Goal: Task Accomplishment & Management: Manage account settings

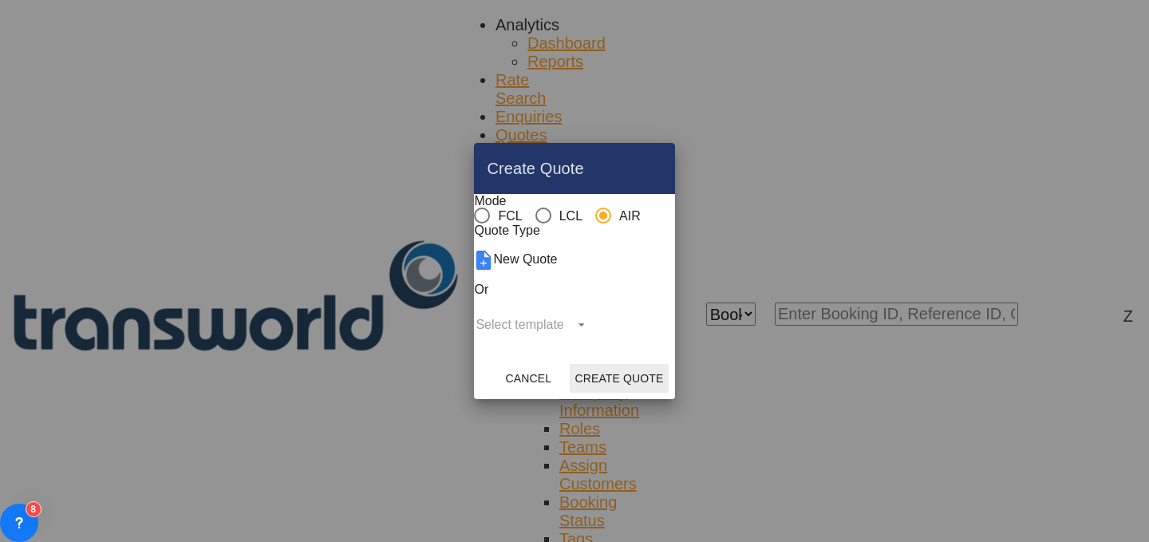
click at [668, 393] on button "Create Quote" at bounding box center [619, 378] width 98 height 29
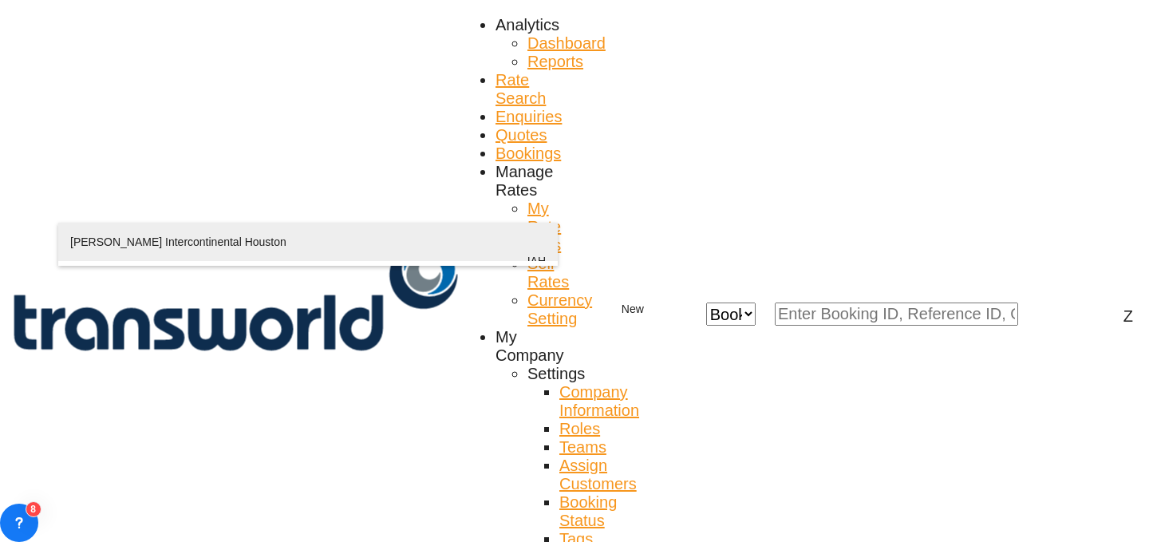
click at [278, 251] on div "[PERSON_NAME] Intercontinental Houston Houston , [GEOGRAPHIC_DATA] IAH" at bounding box center [308, 261] width 476 height 77
type input "[PERSON_NAME] Intercontinental Houston, [GEOGRAPHIC_DATA], [GEOGRAPHIC_DATA]"
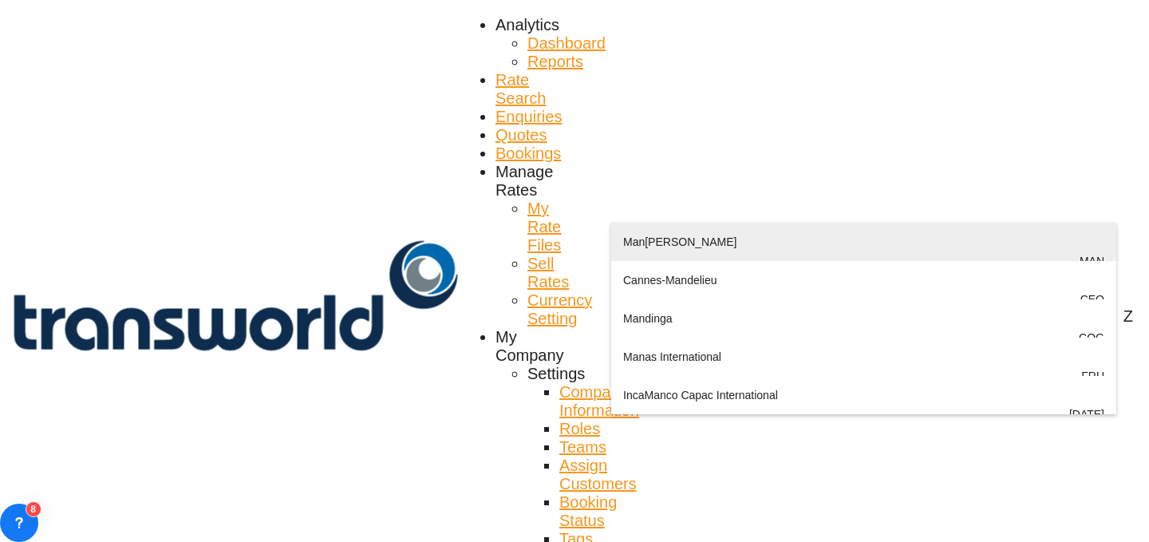
click at [697, 240] on div "Man [PERSON_NAME] Manchester , [GEOGRAPHIC_DATA] MAN" at bounding box center [863, 261] width 481 height 77
type input "[GEOGRAPHIC_DATA], [GEOGRAPHIC_DATA], MAN"
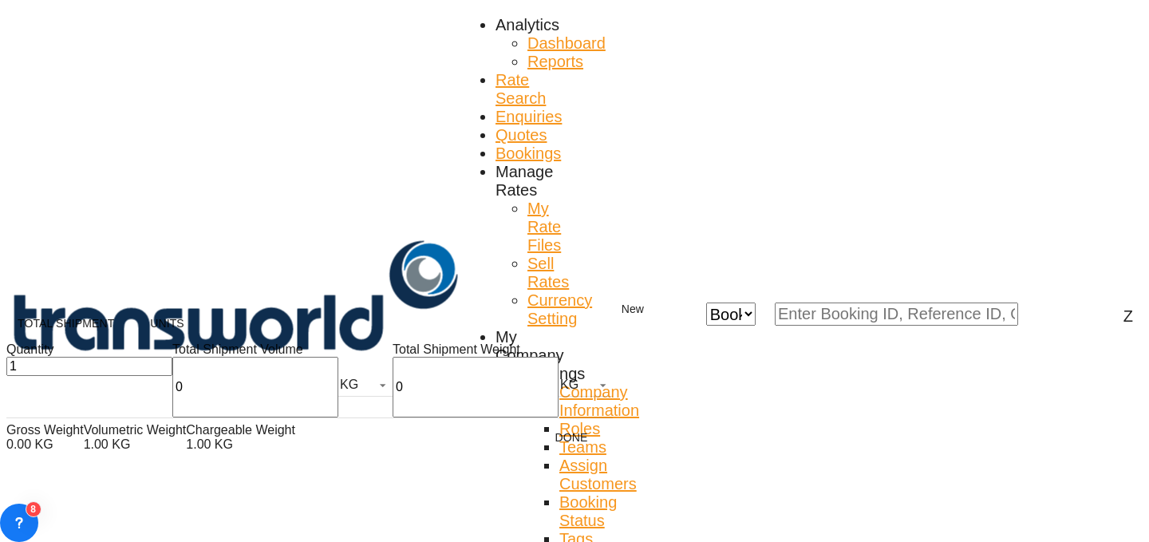
click at [393, 385] on div "Total Shipment Weight 0 KG KG LB" at bounding box center [503, 379] width 220 height 75
click at [393, 396] on input "0" at bounding box center [476, 387] width 166 height 61
type input "1102"
click at [172, 399] on input "0.001" at bounding box center [255, 387] width 166 height 61
click at [172, 401] on input "0.001" at bounding box center [255, 387] width 166 height 61
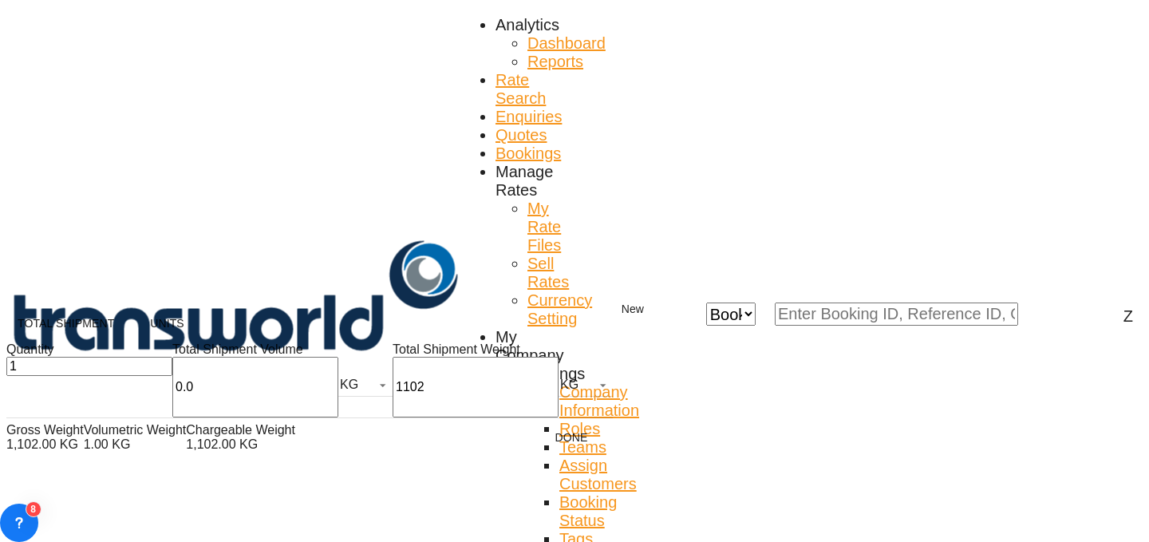
type input "0"
type input "954"
click at [536, 440] on button "Done" at bounding box center [571, 437] width 70 height 29
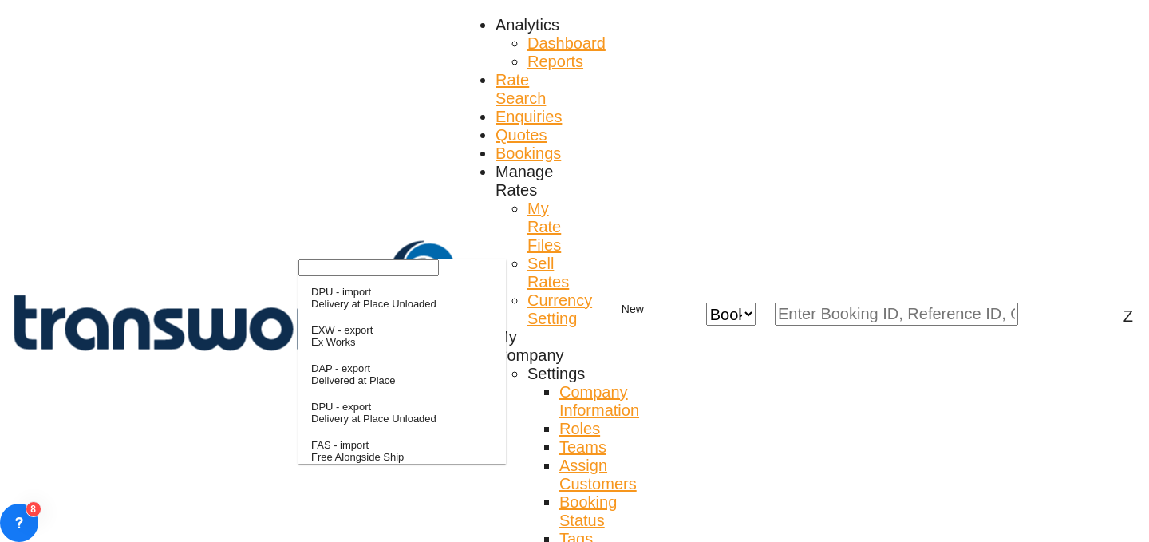
click at [373, 276] on input "search" at bounding box center [368, 267] width 140 height 17
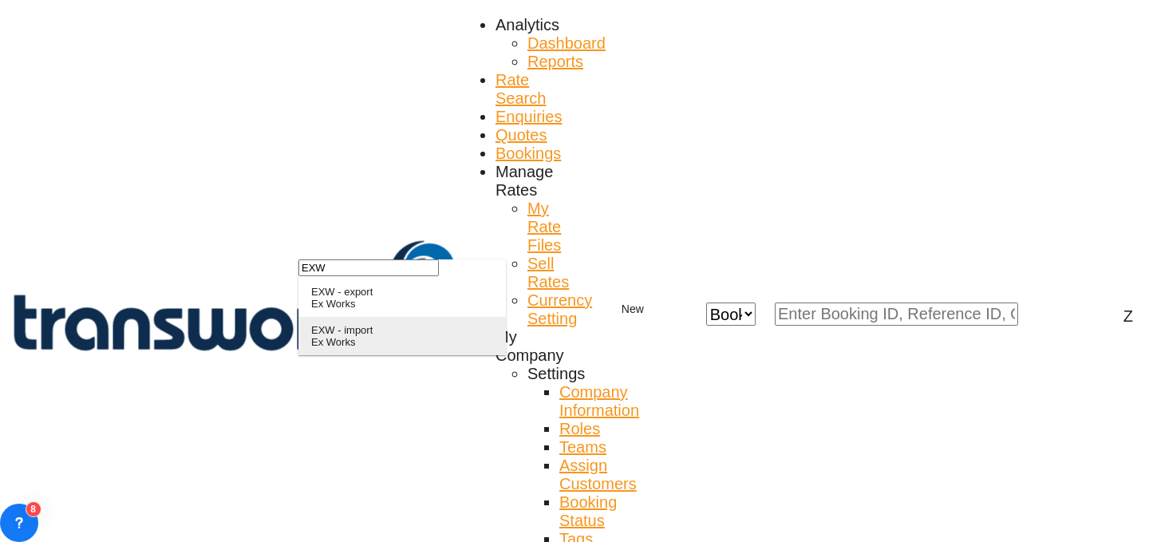
type input "EXW"
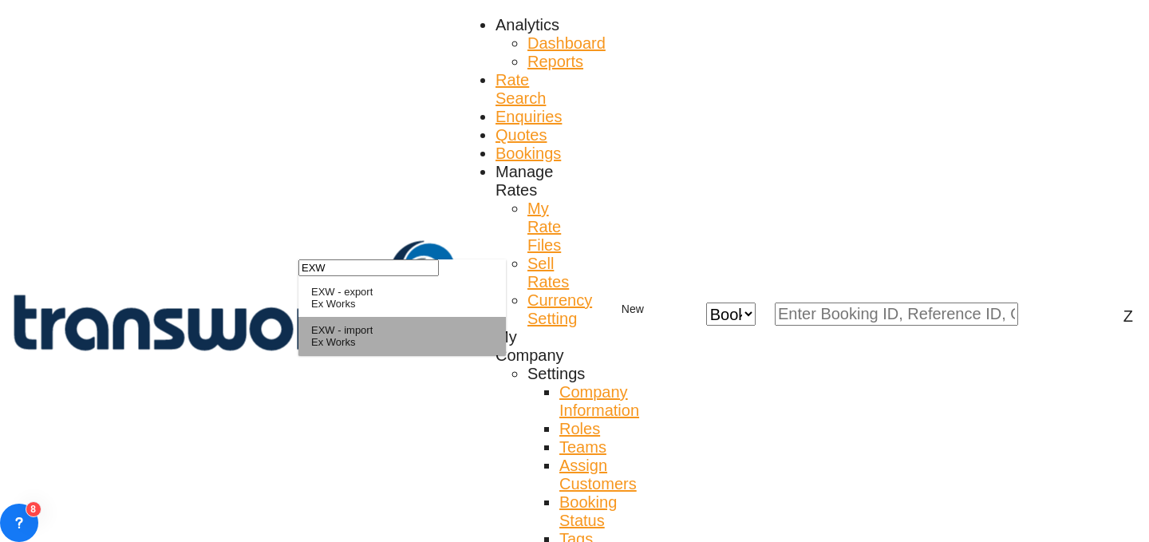
click at [373, 336] on div "EXW - import" at bounding box center [341, 330] width 61 height 12
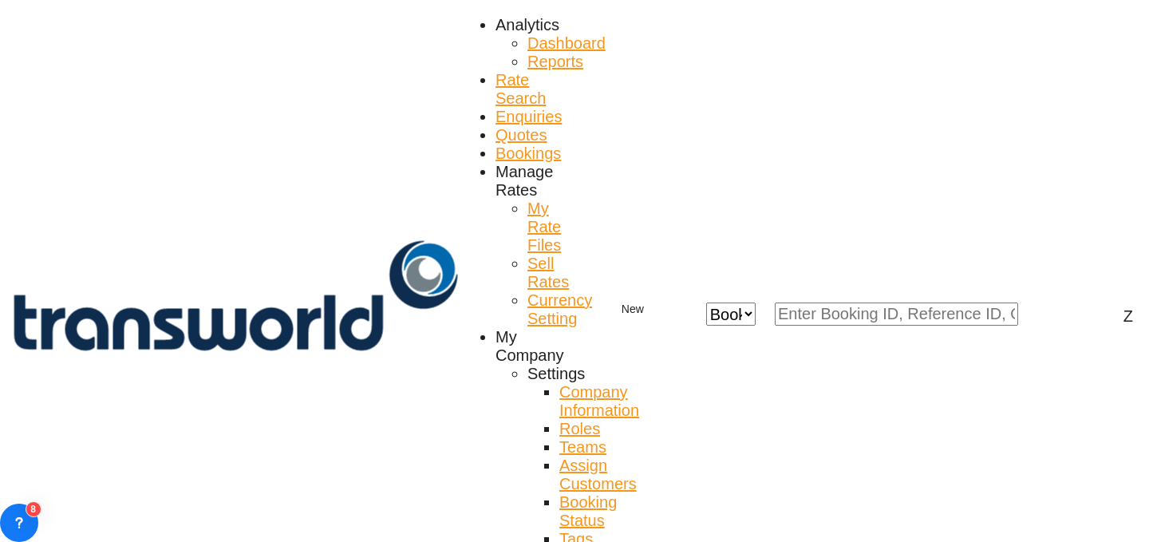
click at [367, 282] on md-backdrop at bounding box center [574, 271] width 1149 height 542
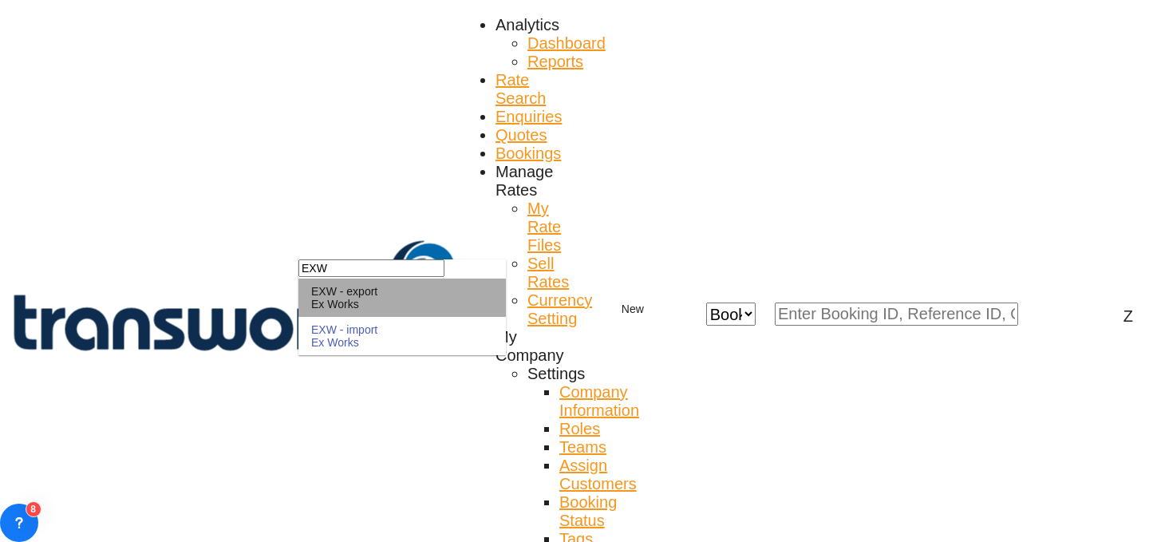
click at [377, 310] on div "Ex Works" at bounding box center [344, 304] width 66 height 13
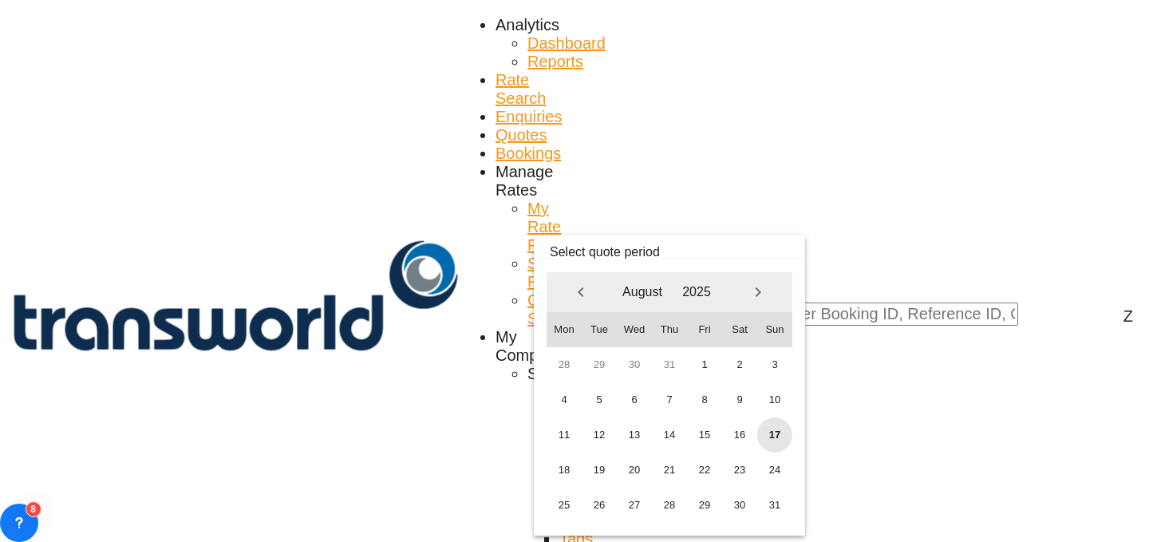
click at [772, 428] on span "17" at bounding box center [774, 434] width 35 height 35
click at [776, 497] on span "31" at bounding box center [774, 504] width 35 height 35
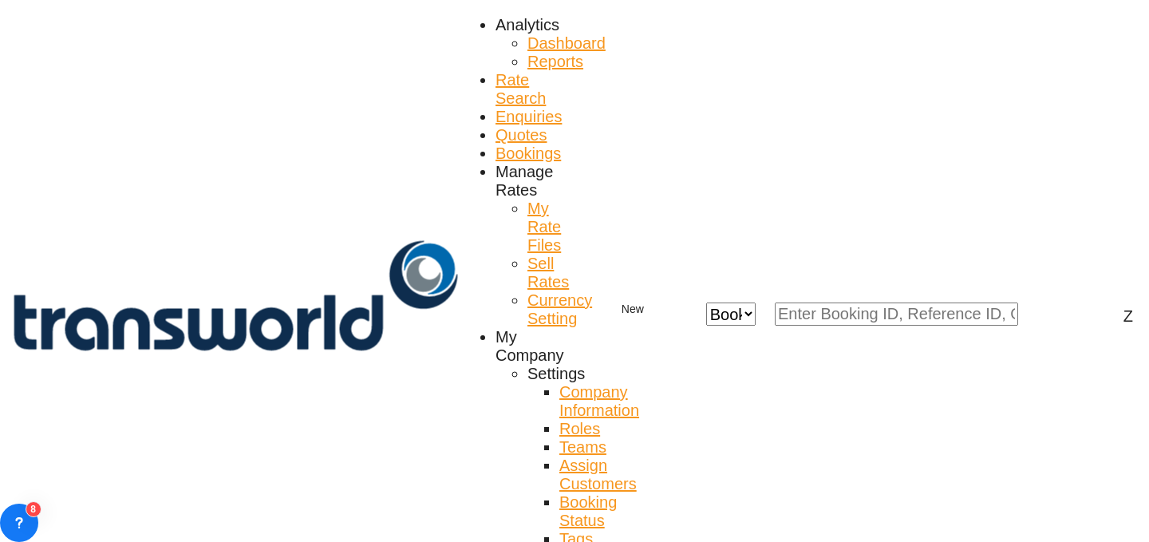
paste input "TW1208114"
type input "TW1208114"
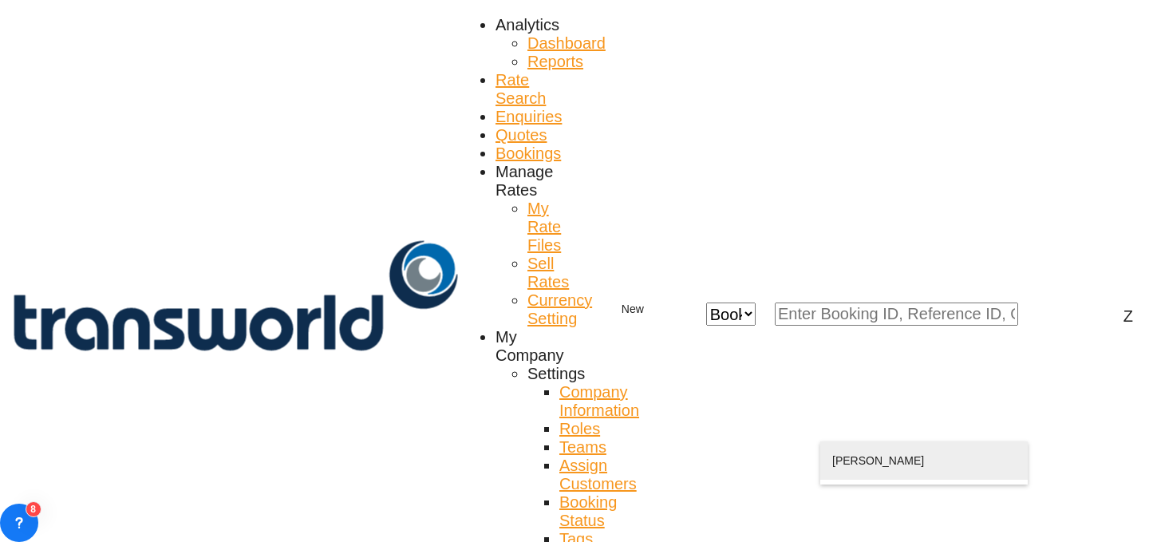
click at [958, 464] on div "[PERSON_NAME] n@ wts [DOMAIN_NAME] | WORLD TRADING SERVICES | 1735669" at bounding box center [924, 479] width 184 height 77
type input "WORLD TRADING SERVICES, [PERSON_NAME], n@[DOMAIN_NAME]"
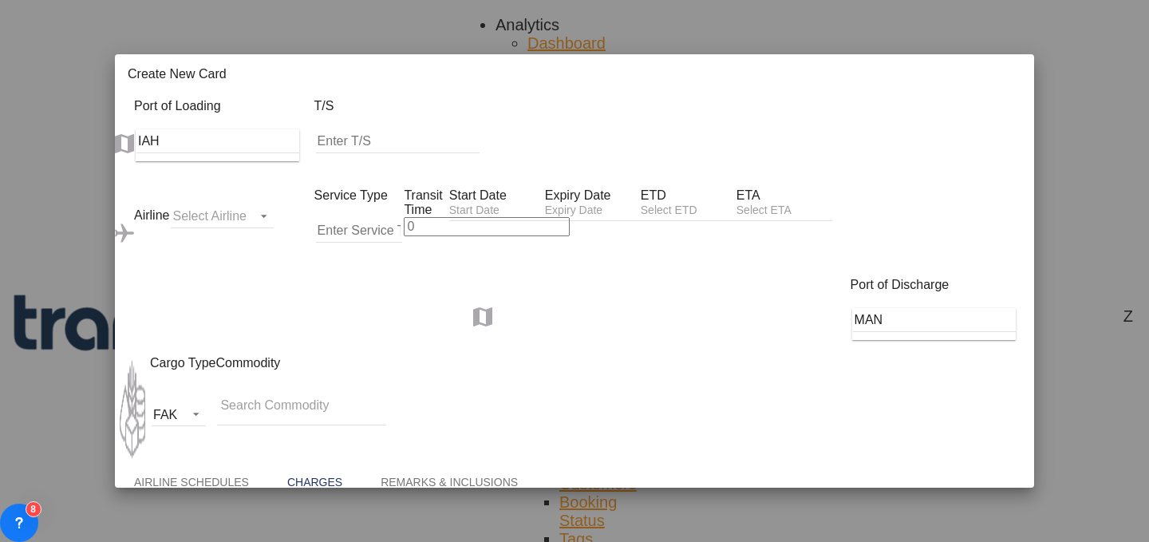
click at [1004, 67] on md-icon "icon-close fg-AAA8AD m-0 pointer" at bounding box center [1011, 76] width 19 height 19
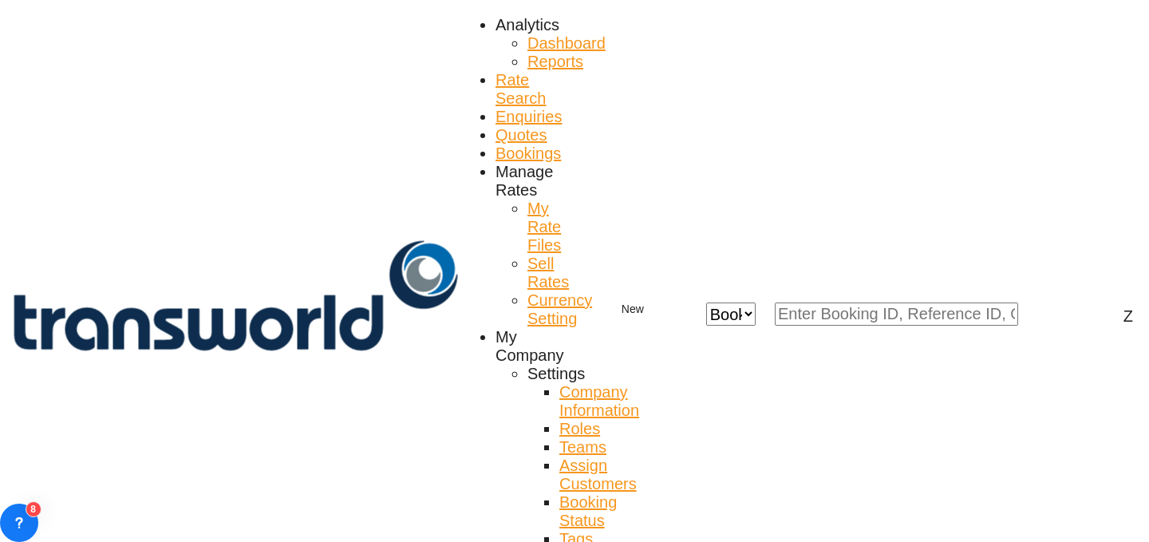
scroll to position [64, 0]
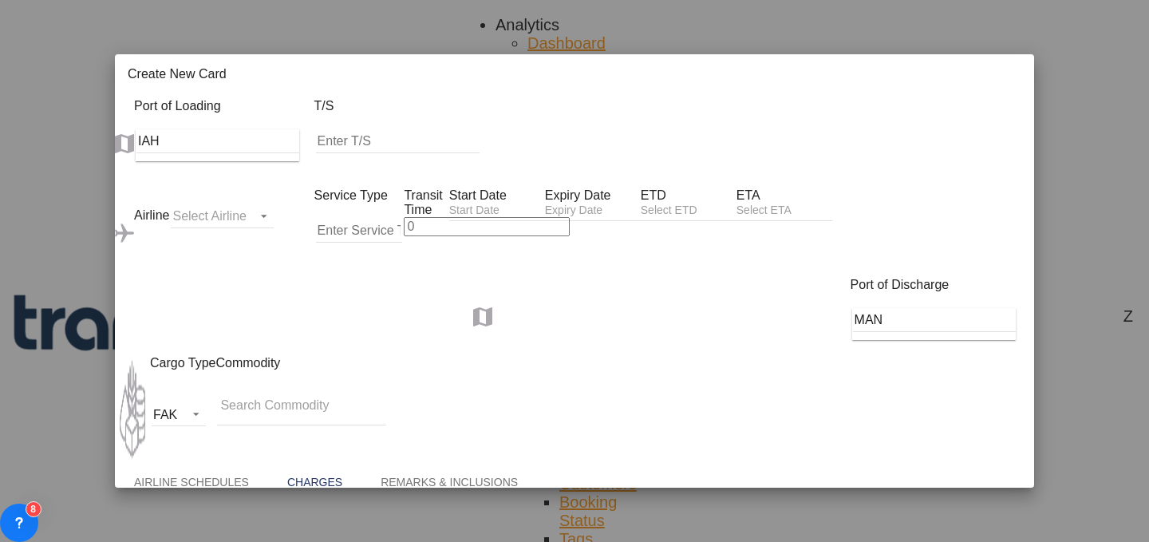
click at [1002, 67] on md-icon "icon-close fg-AAA8AD m-0 pointer" at bounding box center [1011, 76] width 19 height 19
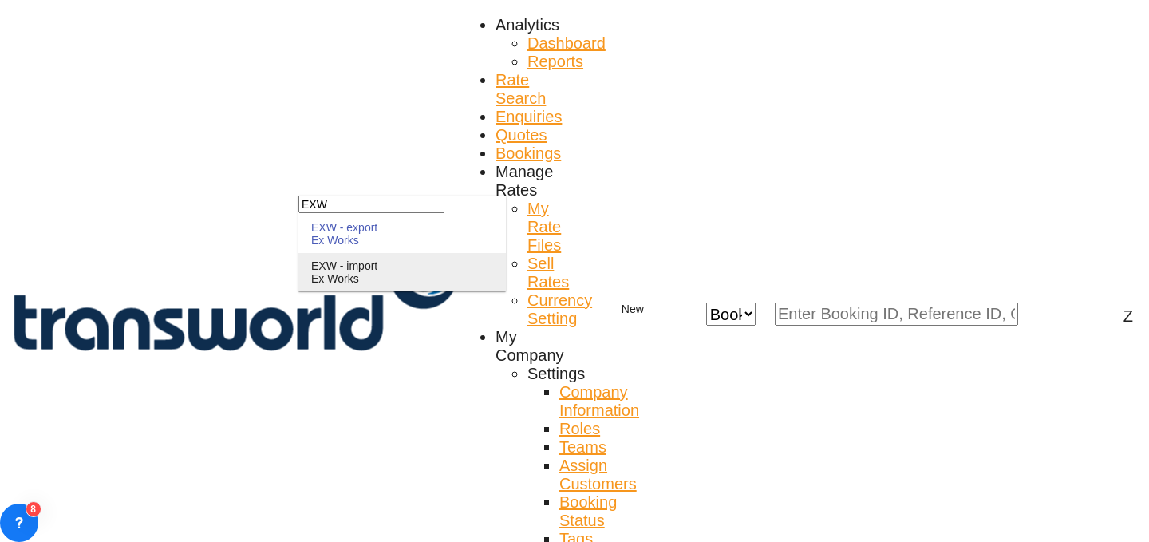
click at [377, 272] on div "EXW - import" at bounding box center [344, 265] width 66 height 13
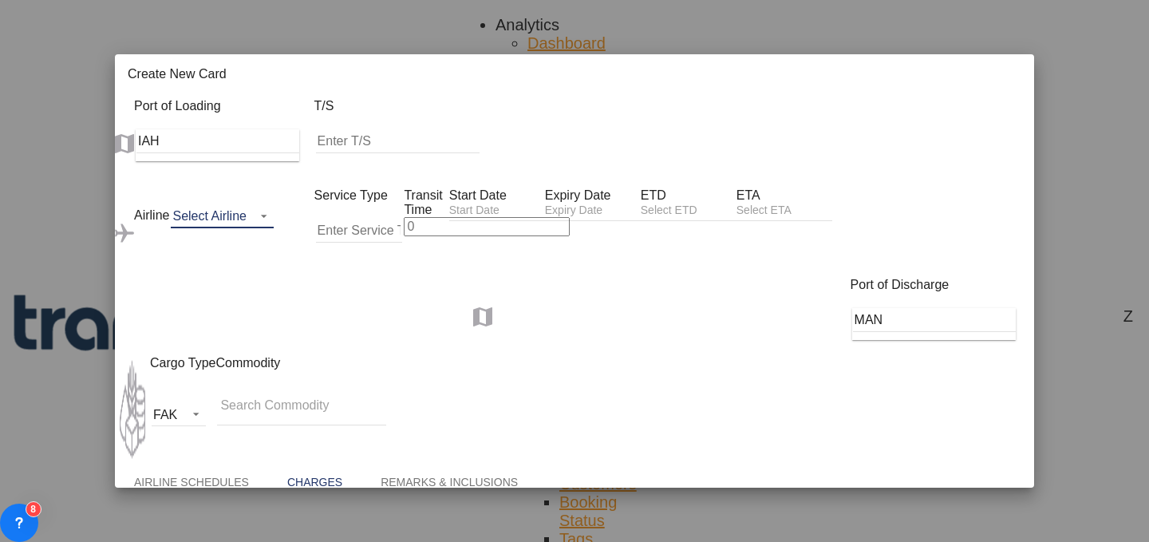
click at [273, 204] on md-select "Select Airline AIR EXPRESS S.A. (1166- / -) CMA CGM Air Cargo (1140-2C / -) DDW…" at bounding box center [222, 216] width 103 height 24
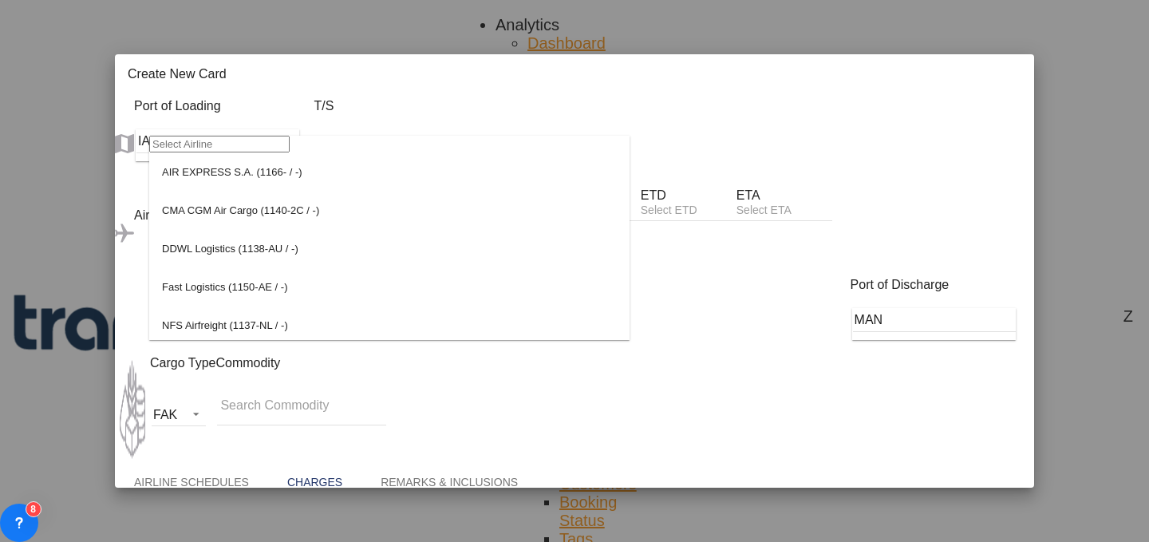
click at [290, 152] on input "search" at bounding box center [219, 144] width 140 height 17
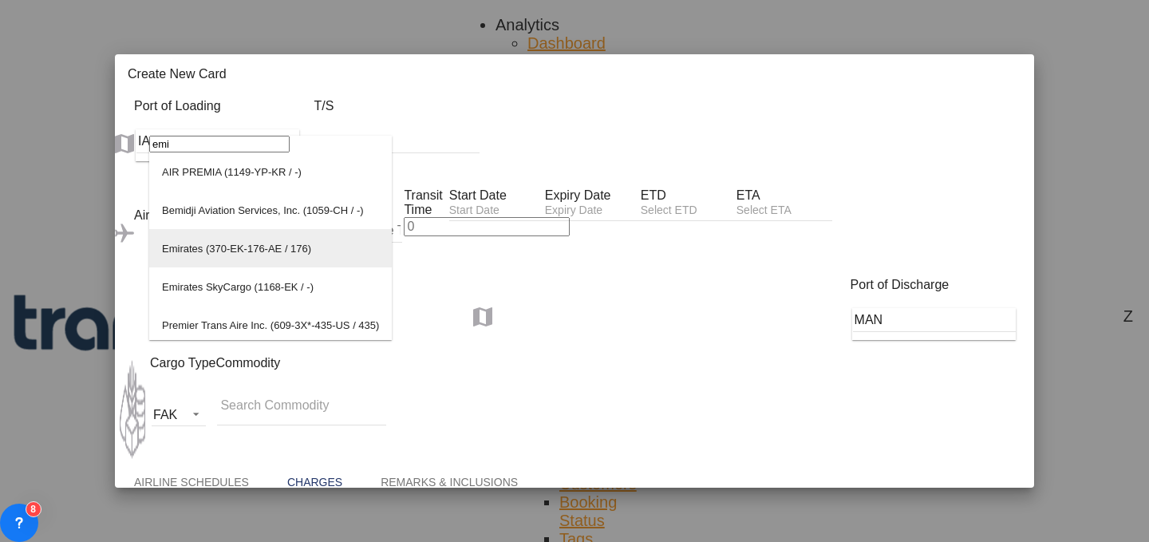
type input "emi"
click at [277, 267] on md-option "Emirates (370-EK-176-AE / 176)" at bounding box center [270, 248] width 243 height 38
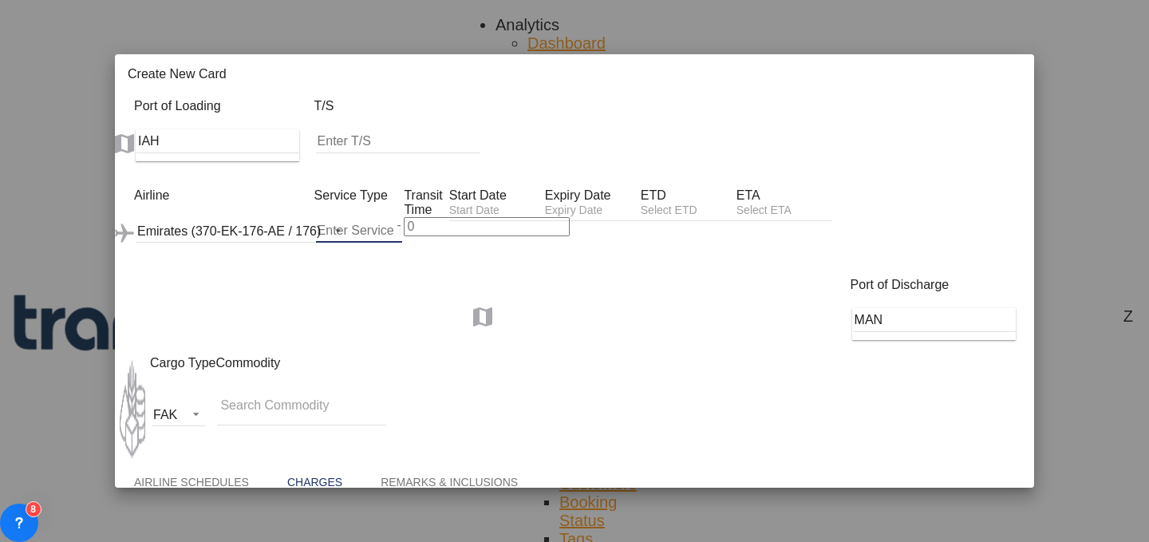
click at [389, 219] on input "Create New Card ..." at bounding box center [359, 231] width 87 height 24
type input "AIR"
type input "7"
click at [545, 203] on div "Create New Card ..." at bounding box center [497, 212] width 96 height 19
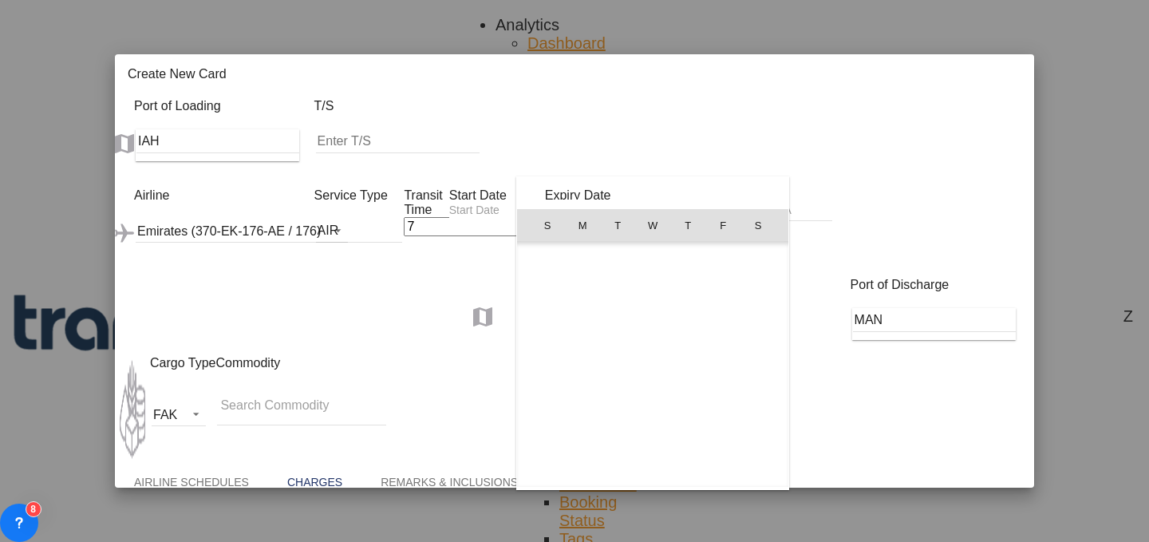
scroll to position [369367, 0]
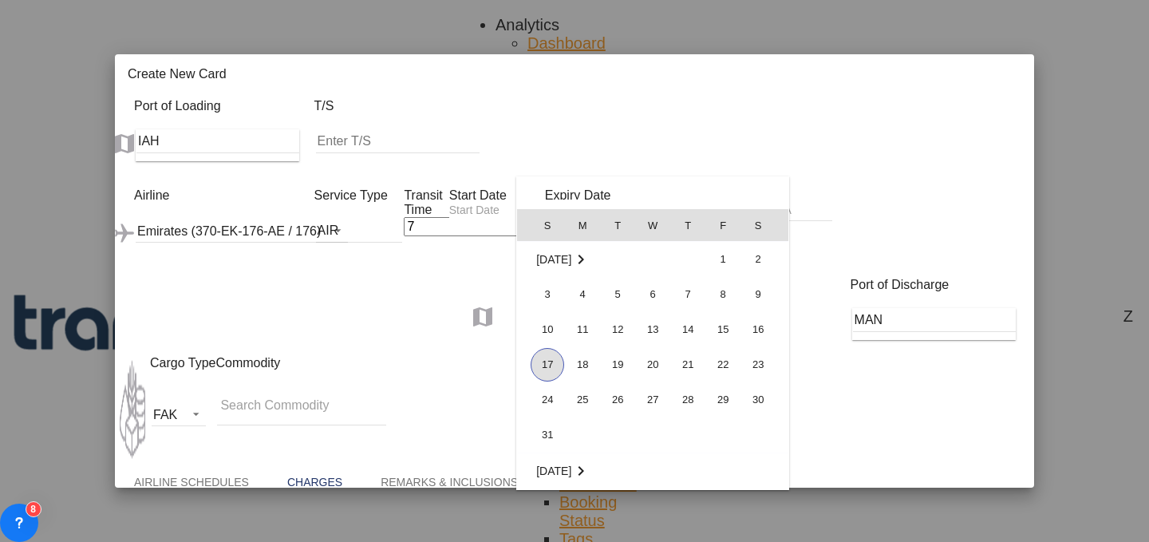
click at [546, 368] on span "17" at bounding box center [548, 365] width 34 height 34
type input "[DATE]"
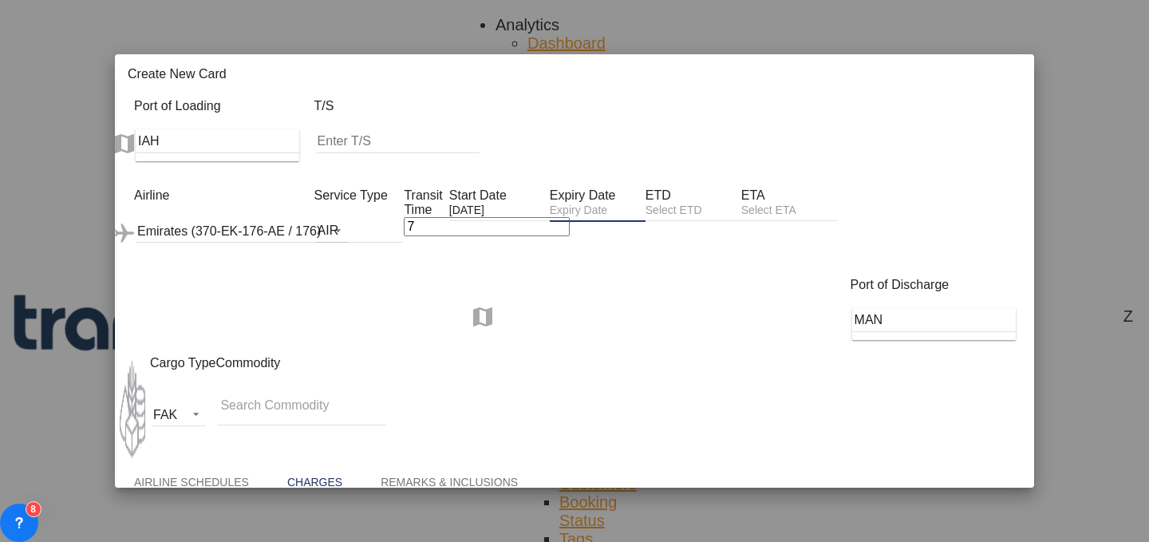
click at [645, 203] on input "Create New Card ..." at bounding box center [598, 211] width 96 height 17
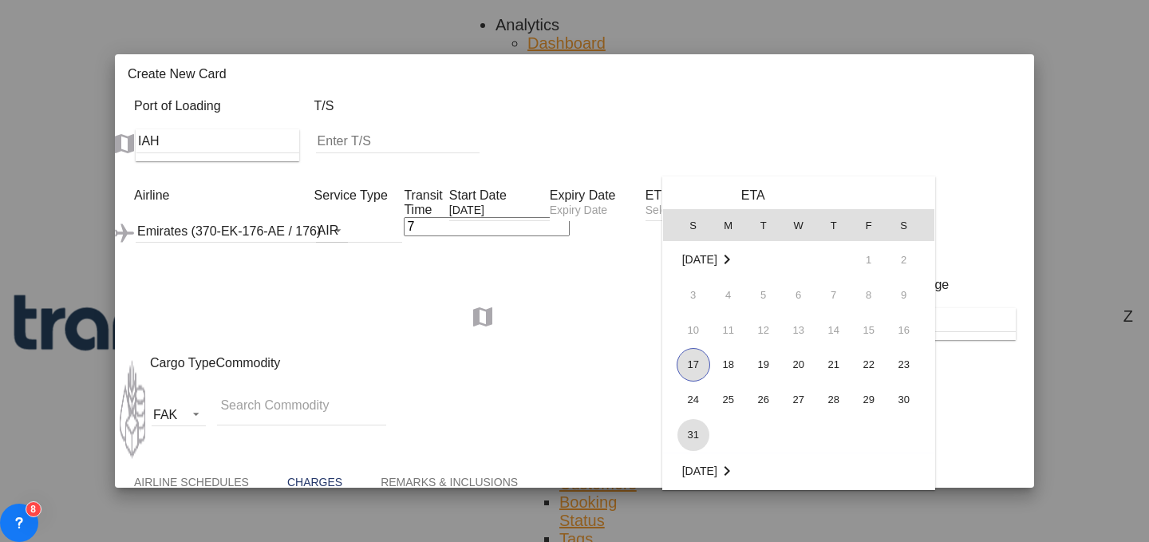
click at [697, 421] on span "31" at bounding box center [693, 435] width 32 height 32
type input "[DATE]"
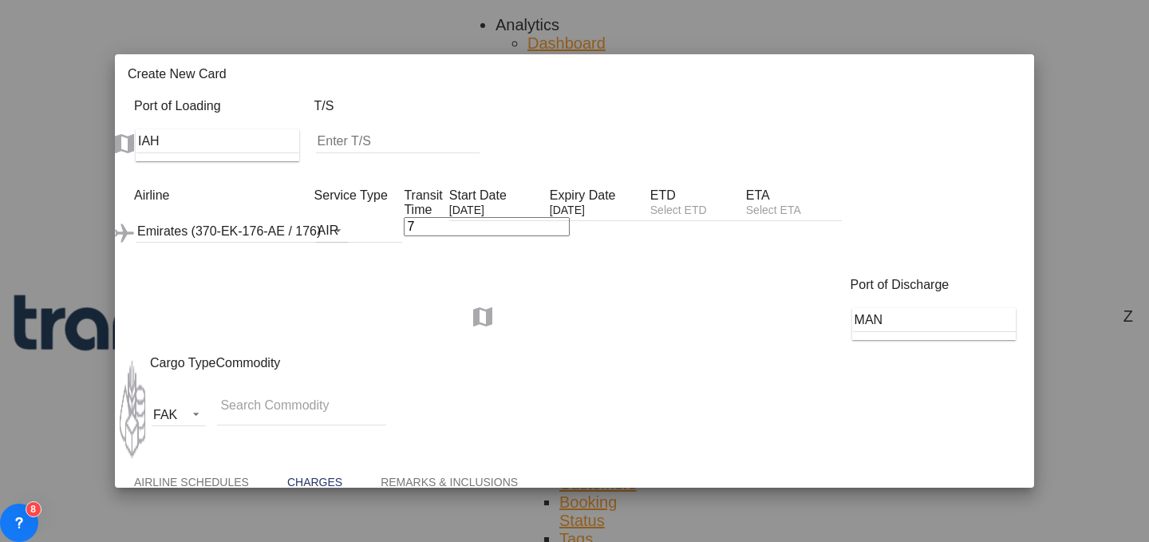
click at [386, 386] on md-chips-wrap "Chips container with autocompletion. Enter the text area, type text to search, …" at bounding box center [301, 405] width 169 height 38
type input "GC"
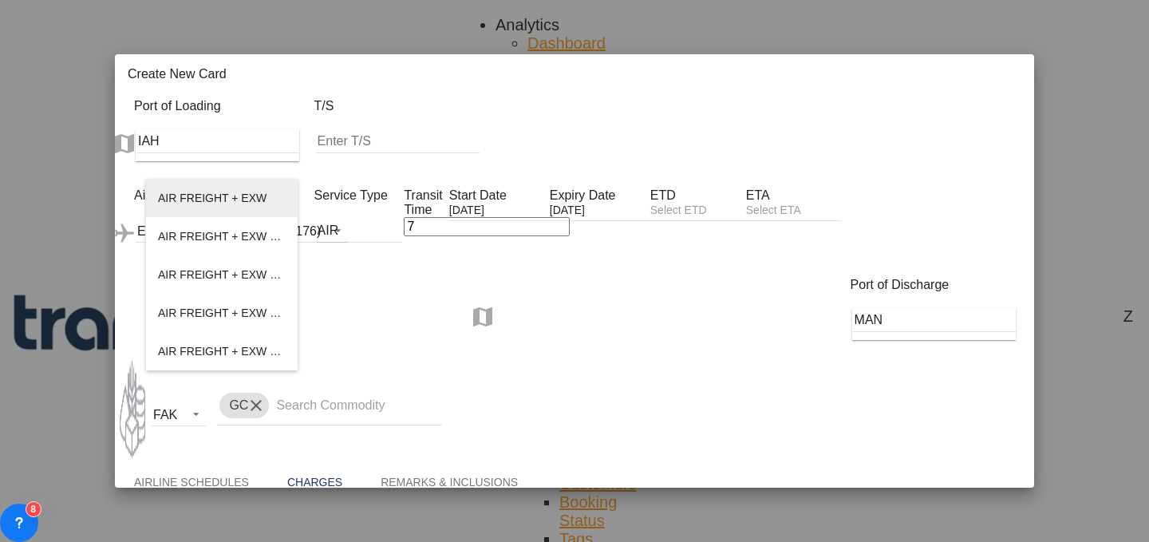
click at [265, 207] on li "AIR FREIGHT + EXW" at bounding box center [222, 198] width 152 height 38
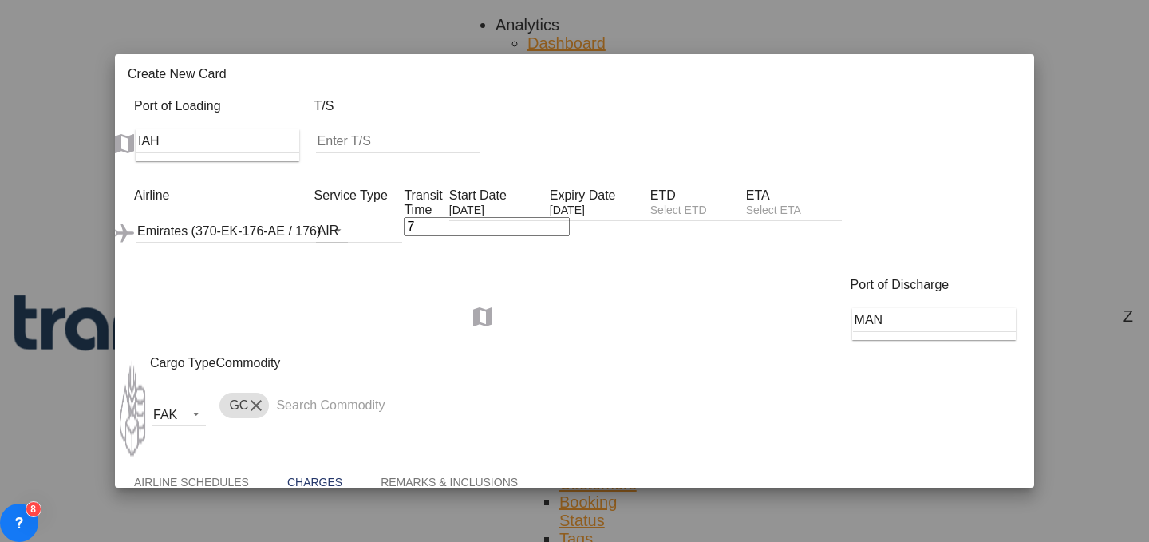
type input "AIR FREIGHT + EXW"
select select "per_shipment"
click at [960, 507] on select "AED AFN ALL AMD ANG AOA ARS AUD AWG AZN BAM BBD BDT BGN BHD BIF BMD BND [PERSON…" at bounding box center [984, 515] width 49 height 17
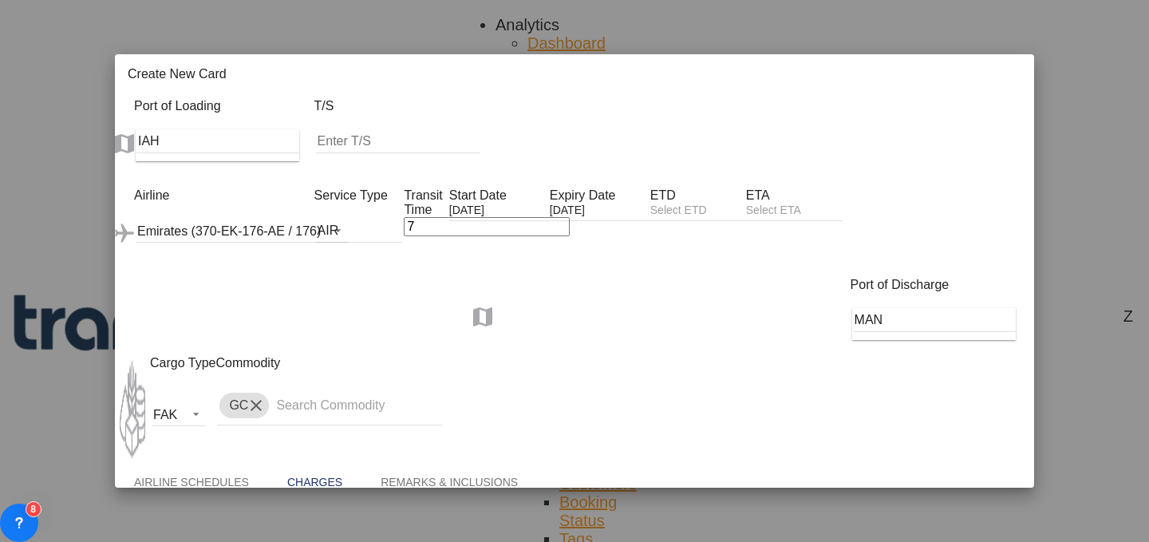
select select "string:USD"
click at [960, 507] on select "AED AFN ALL AMD ANG AOA ARS AUD AWG AZN BAM BBD BDT BGN BHD BIF BMD BND [PERSON…" at bounding box center [984, 515] width 49 height 17
select select "string:USD"
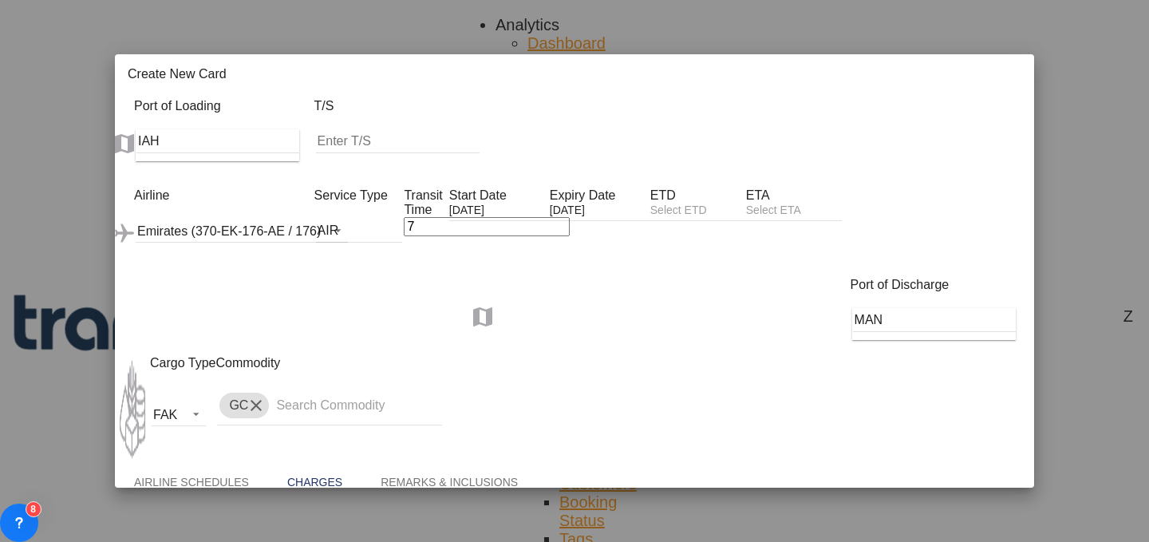
select select "string:USD"
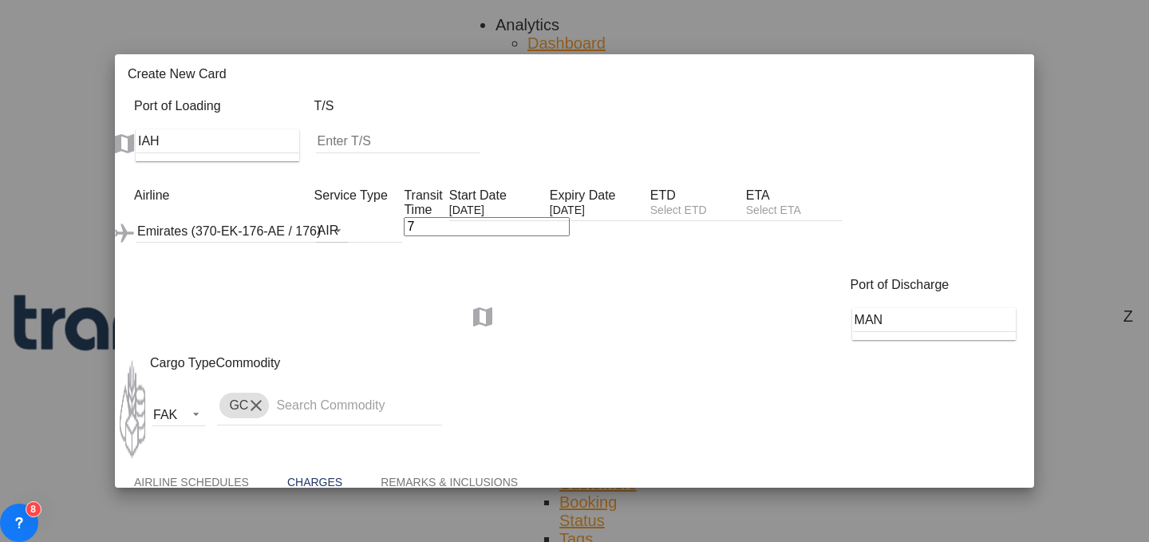
type input "2071.76"
type input "1736"
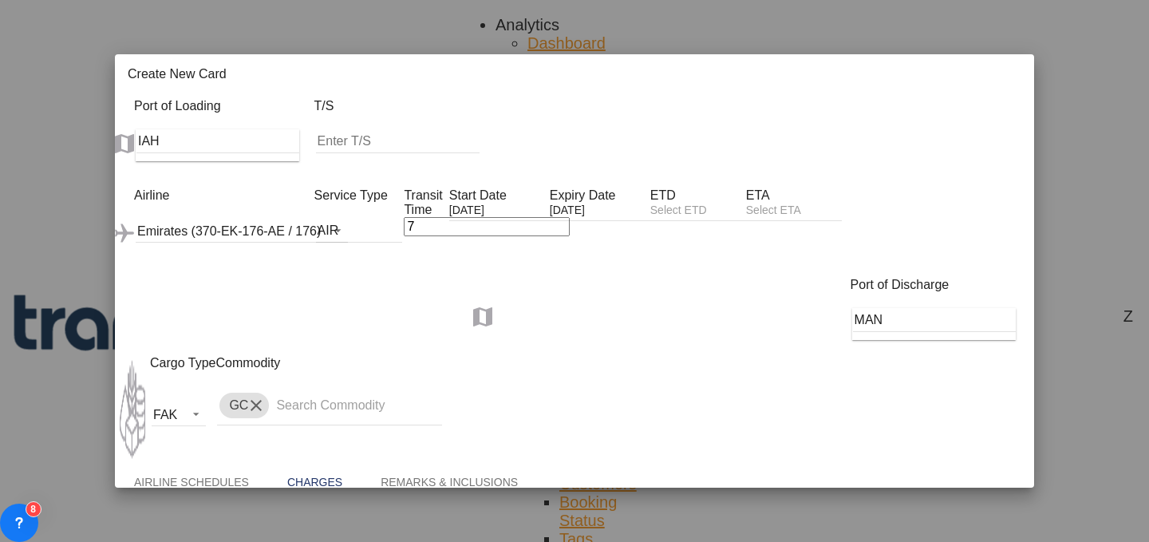
scroll to position [0, 0]
type input "C"
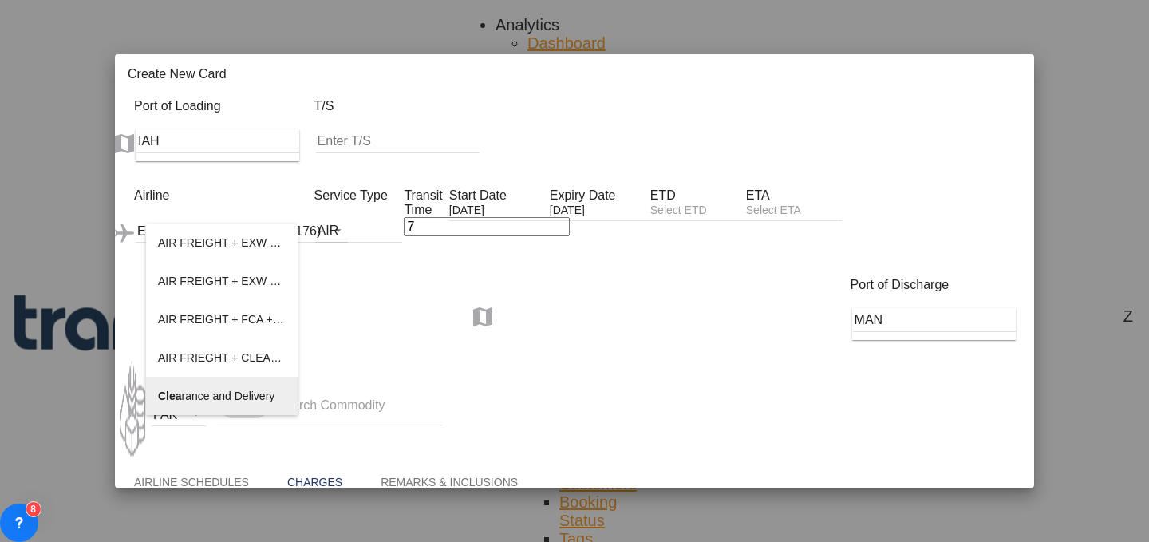
click at [258, 401] on span "[PERSON_NAME] and Delivery" at bounding box center [216, 395] width 116 height 13
type input "Clearance and Delivery"
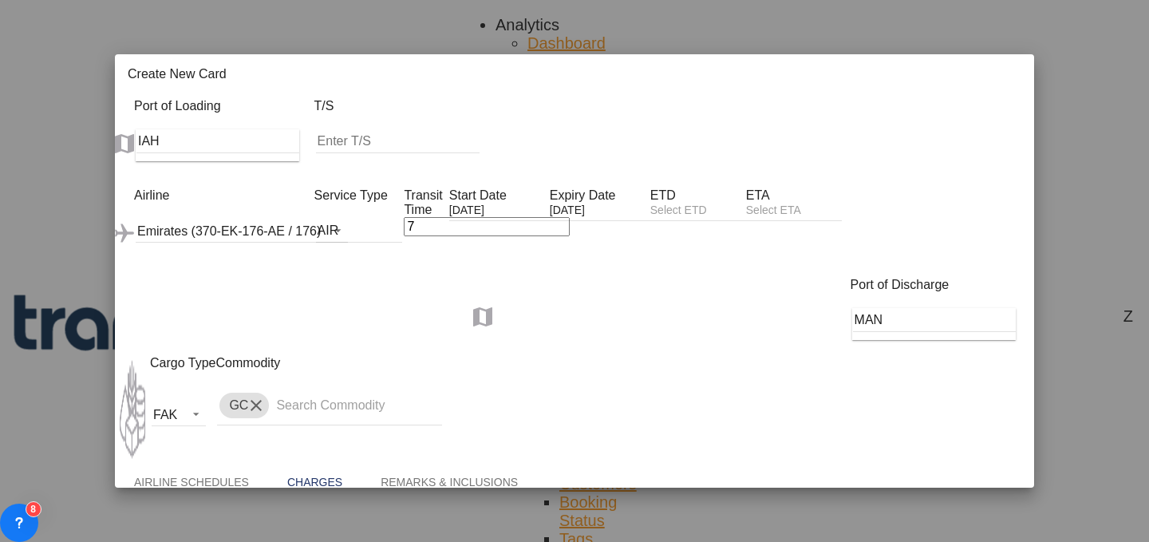
select select "per_shipment"
select select "string:GBP"
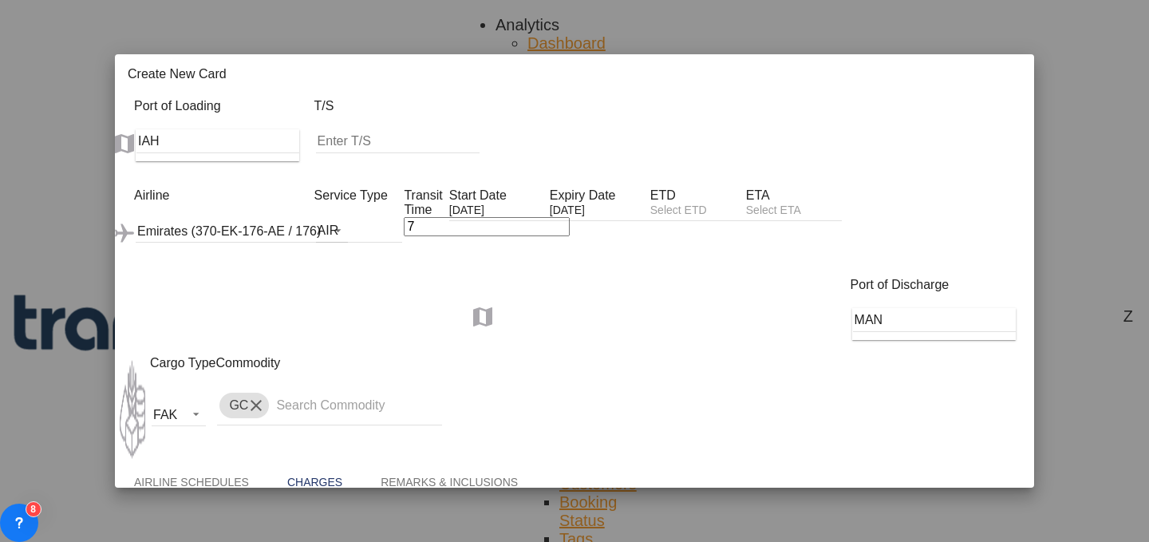
type input "662"
select select "string:GBP"
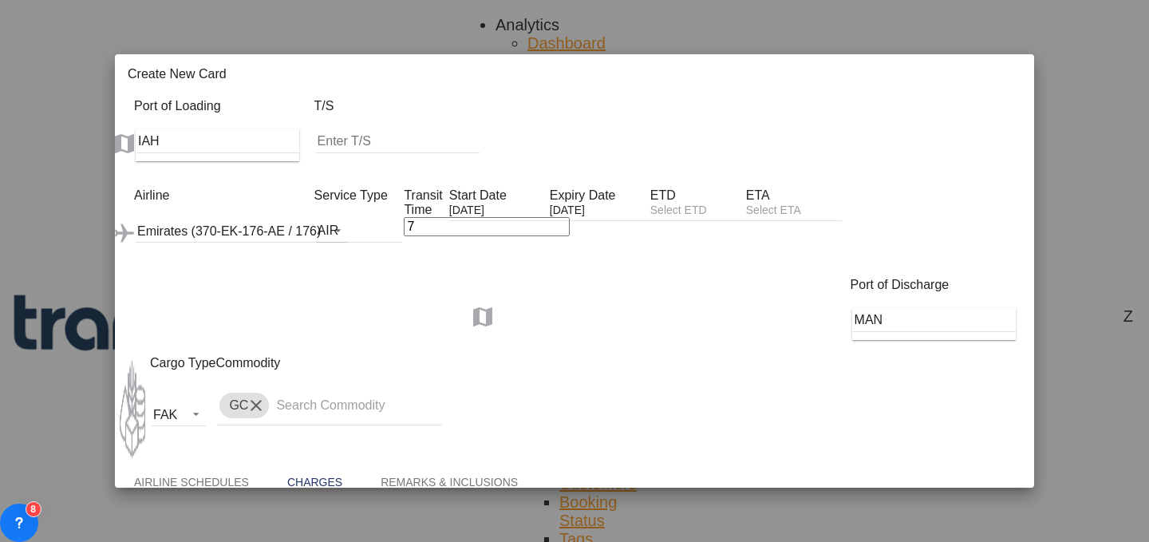
type input "775"
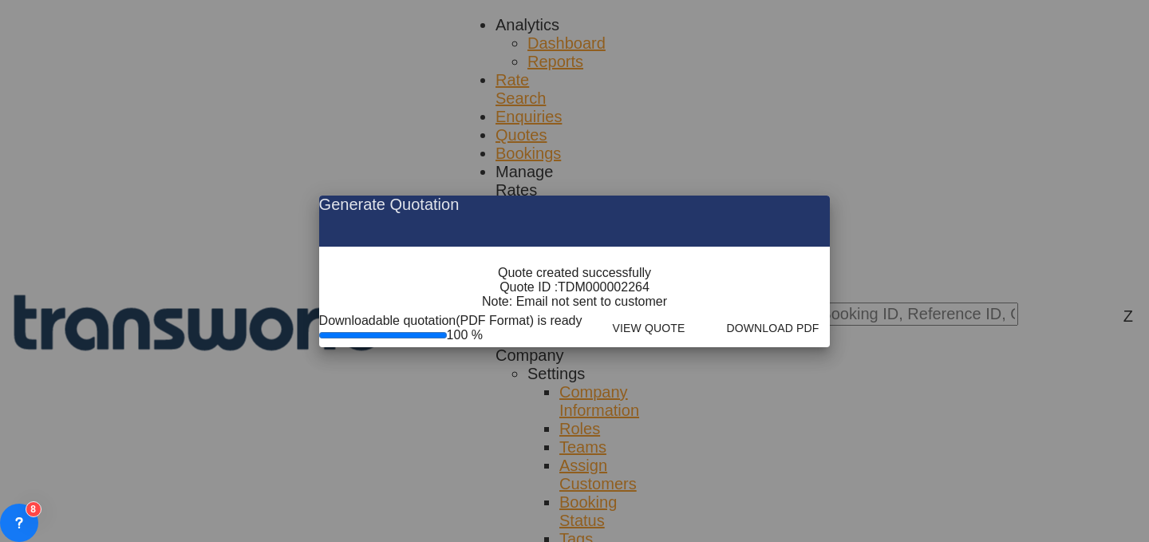
click at [618, 294] on span "TDM000002264" at bounding box center [604, 287] width 92 height 14
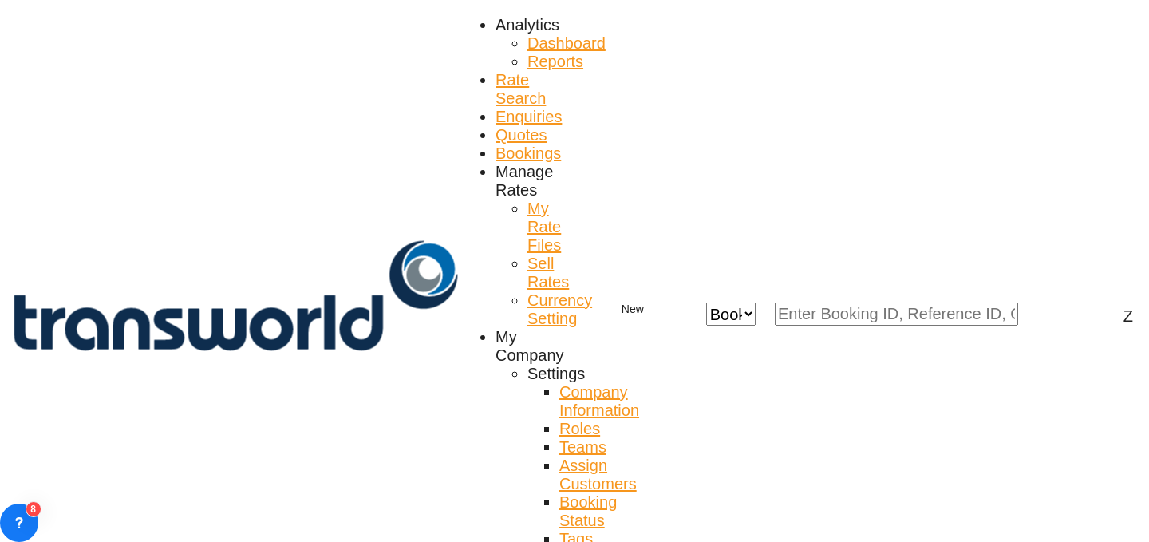
click at [618, 290] on div "Quote created successfully Quote ID : TDM000002264 Note: Email not sent to cust…" at bounding box center [574, 279] width 93 height 22
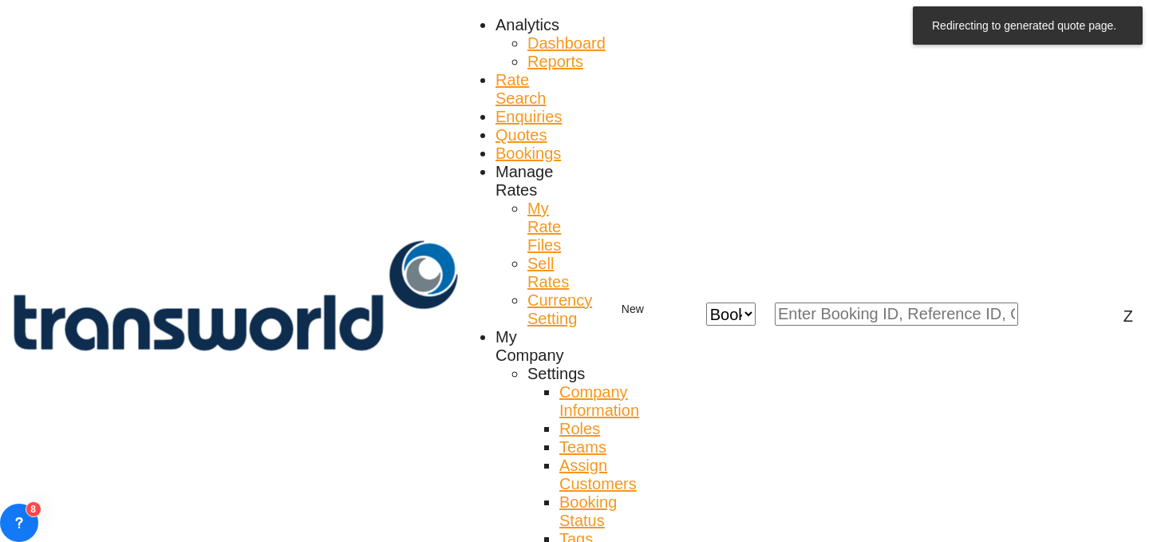
scroll to position [30, 0]
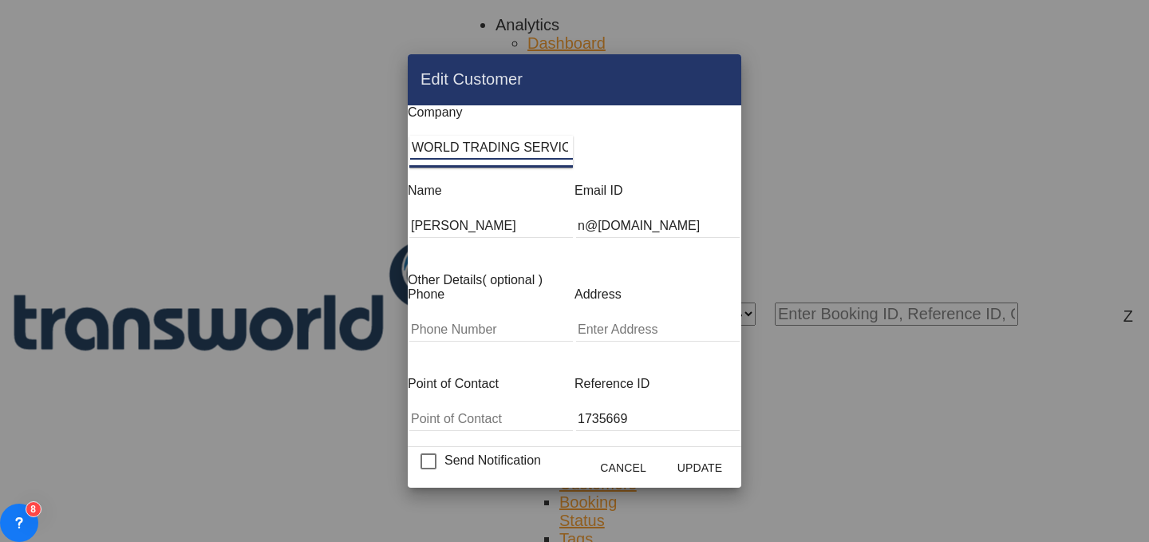
drag, startPoint x: 533, startPoint y: 163, endPoint x: 86, endPoint y: 178, distance: 447.1
click at [86, 178] on div "Edit Customer Company WORLD TRADING SERVICES Name [PERSON_NAME] Email ID [EMAIL…" at bounding box center [574, 271] width 1149 height 542
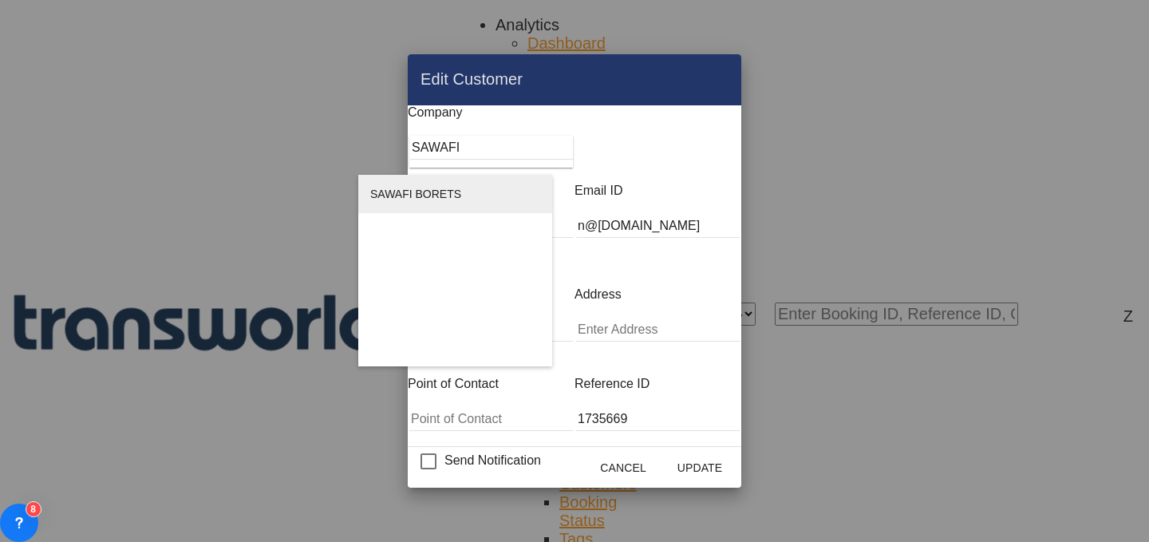
click at [387, 195] on span "SAWAFI BORETS" at bounding box center [415, 193] width 91 height 13
type input "SAWAFI BORETS"
type input "[EMAIL_ADDRESS][PERSON_NAME][DOMAIN_NAME]"
type input "138597769"
type input "1792963"
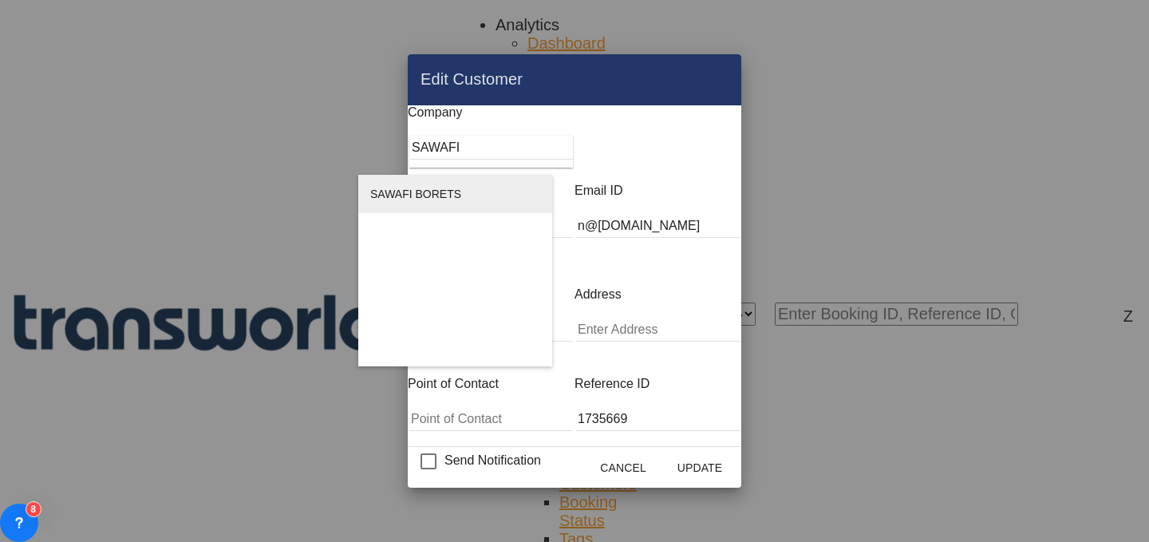
type input "34424"
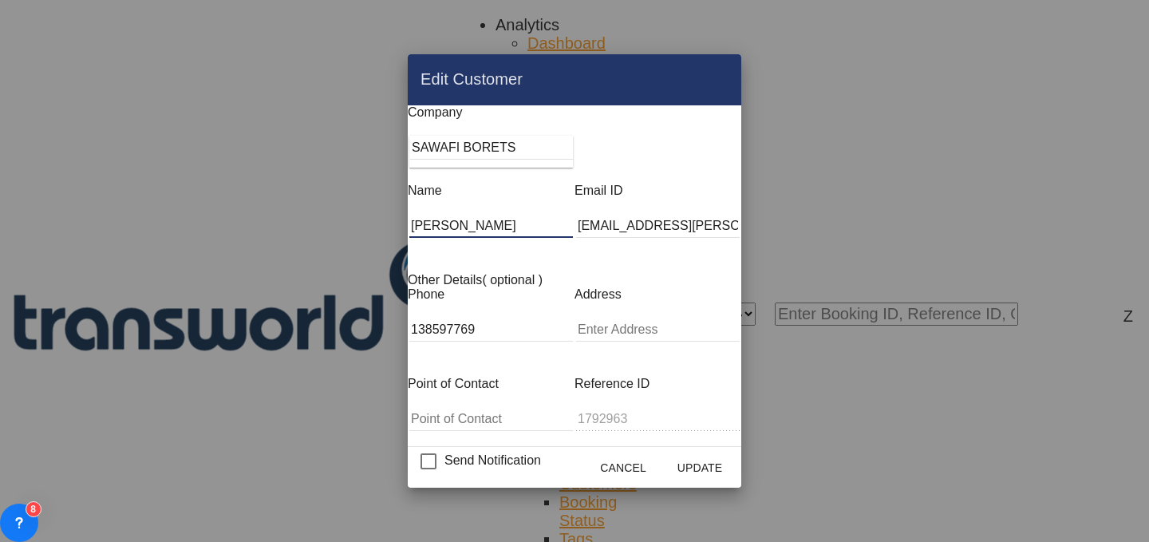
drag, startPoint x: 526, startPoint y: 222, endPoint x: 235, endPoint y: 219, distance: 291.2
click at [235, 219] on div "Edit Customer Company SAWAFI BORETS Name [PERSON_NAME] Email ID [EMAIL_ADDRESS]…" at bounding box center [574, 271] width 1149 height 542
type input "[PERSON_NAME]"
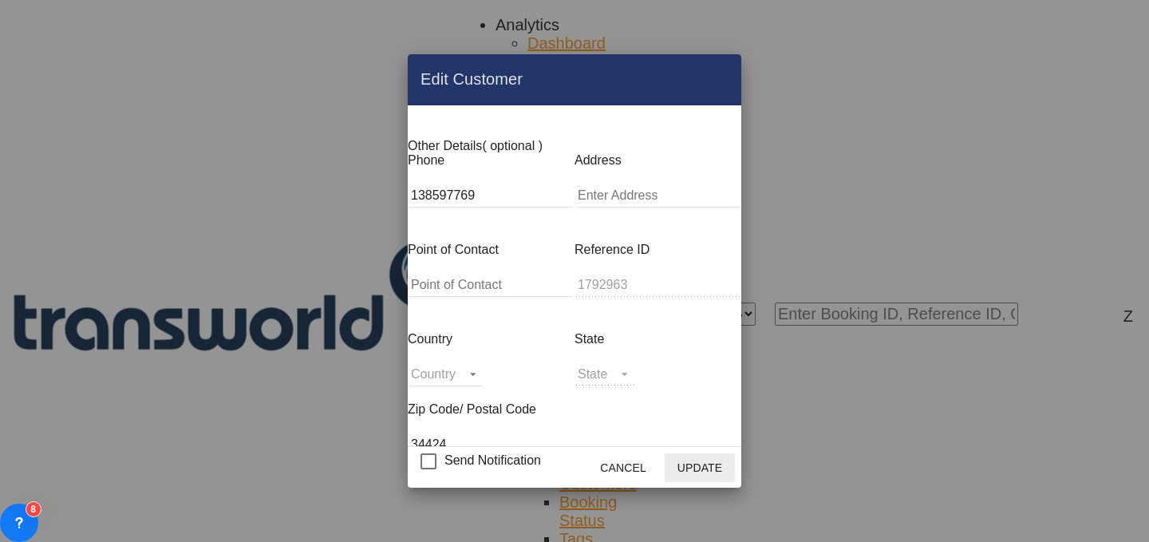
click at [735, 453] on button "Update" at bounding box center [700, 467] width 70 height 29
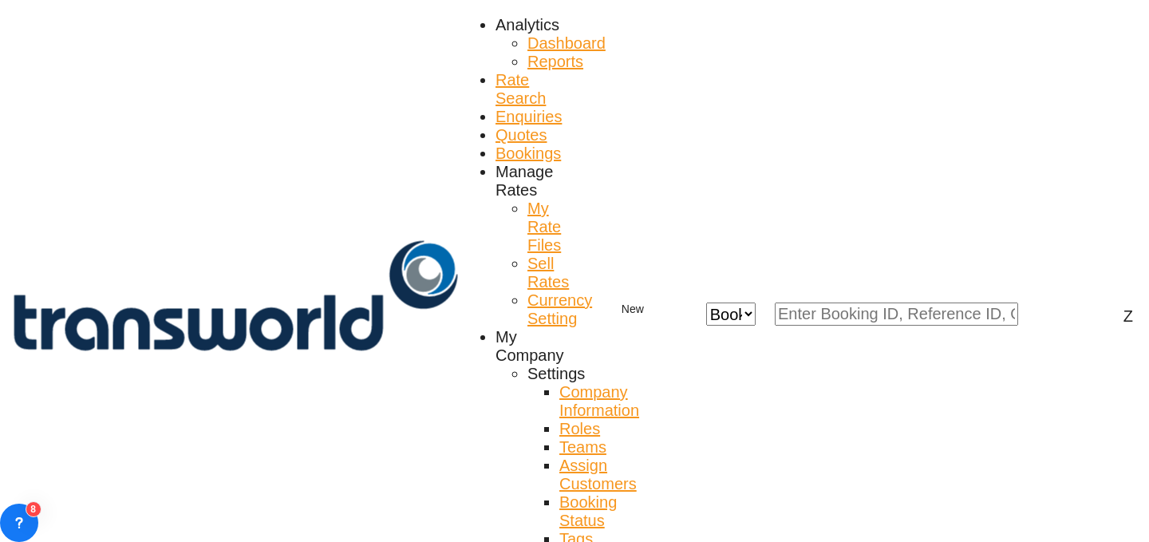
scroll to position [115, 0]
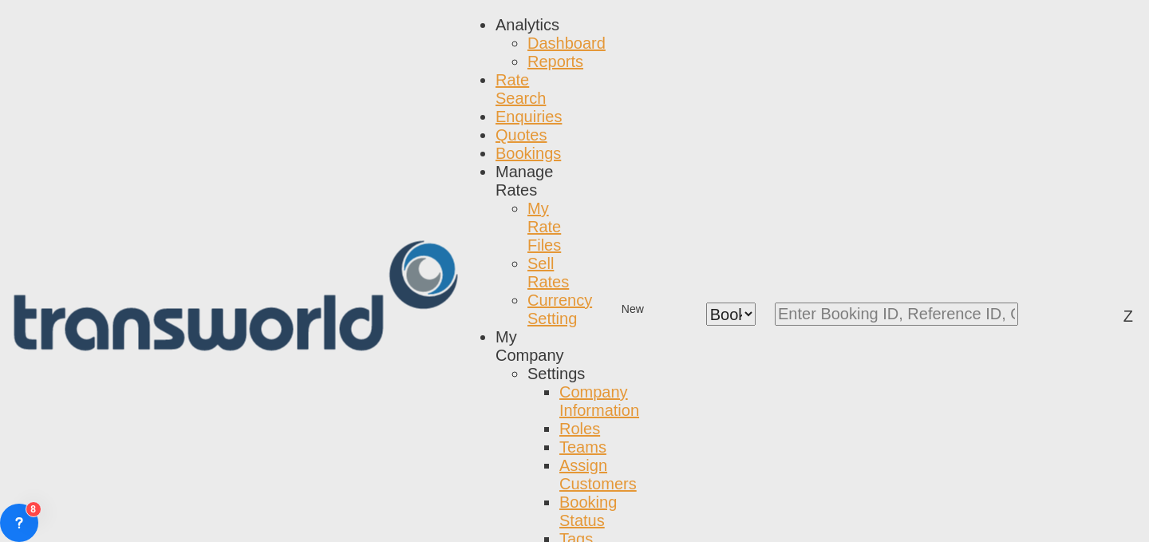
scroll to position [0, 0]
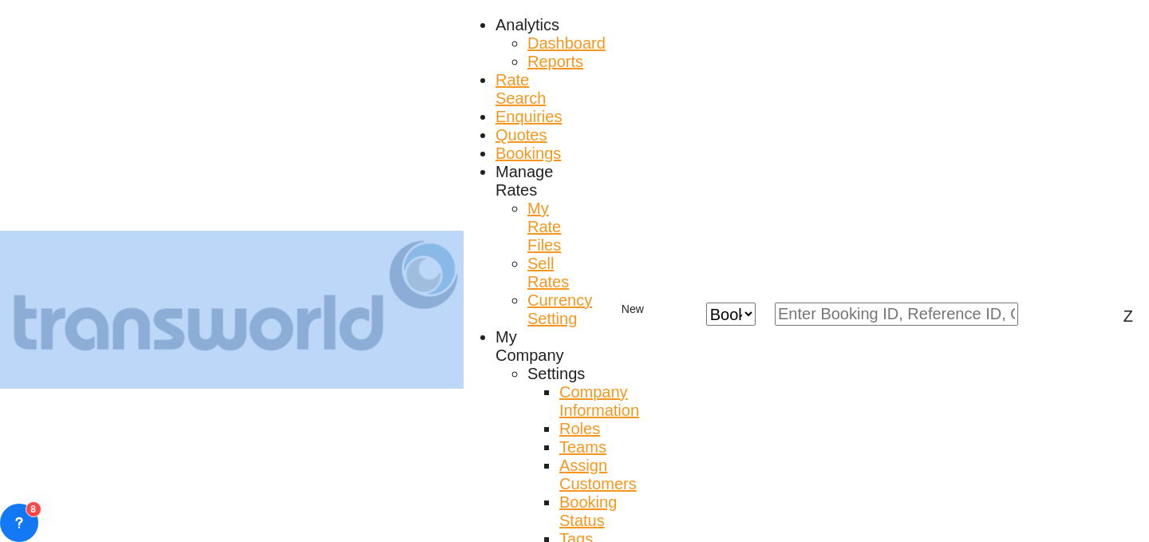
click at [559, 0] on div at bounding box center [574, 0] width 1149 height 0
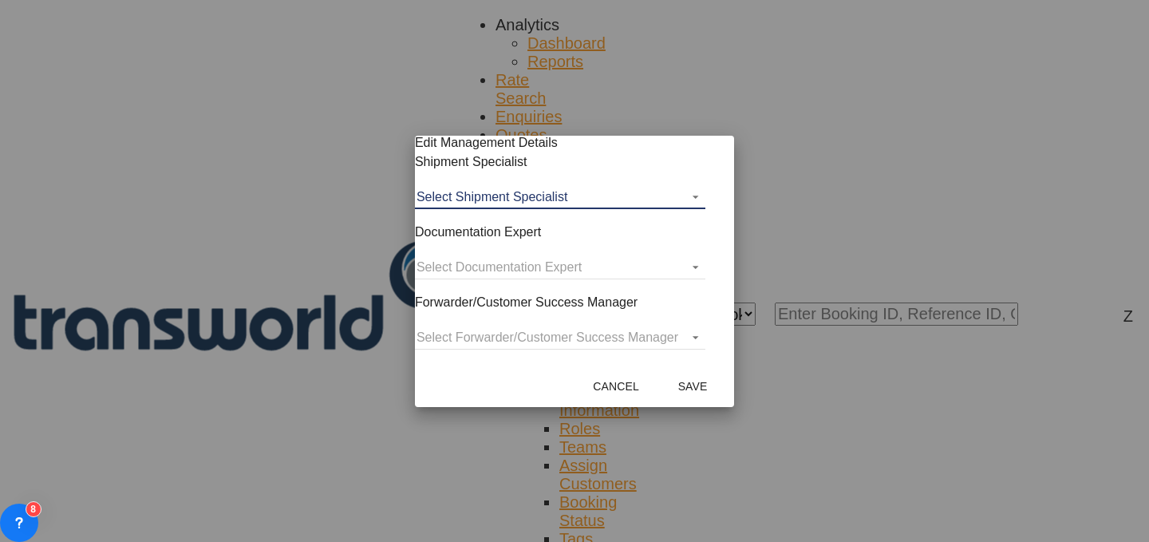
click at [630, 209] on md-select "Select Shipment Specialist [PERSON_NAME] W [PERSON_NAME][EMAIL_ADDRESS][PERSON_…" at bounding box center [560, 197] width 290 height 24
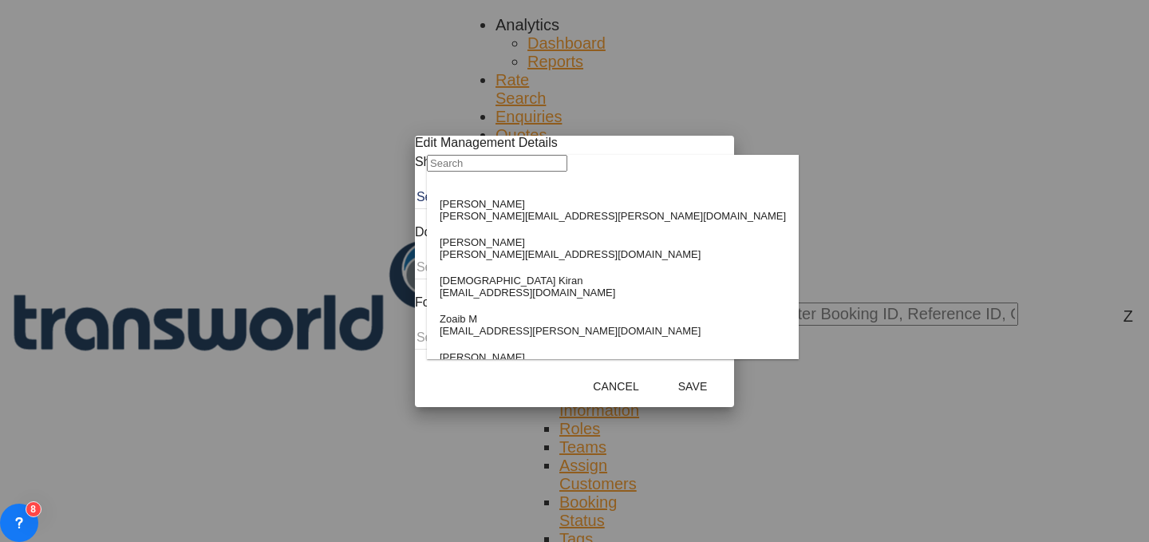
click at [567, 172] on input "search" at bounding box center [497, 163] width 140 height 17
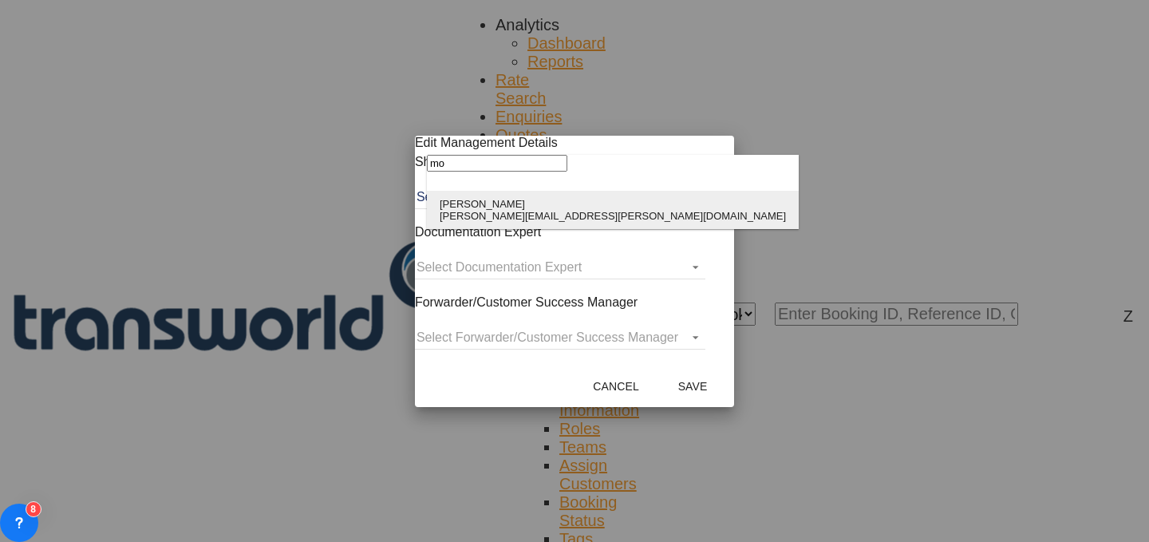
type input "mo"
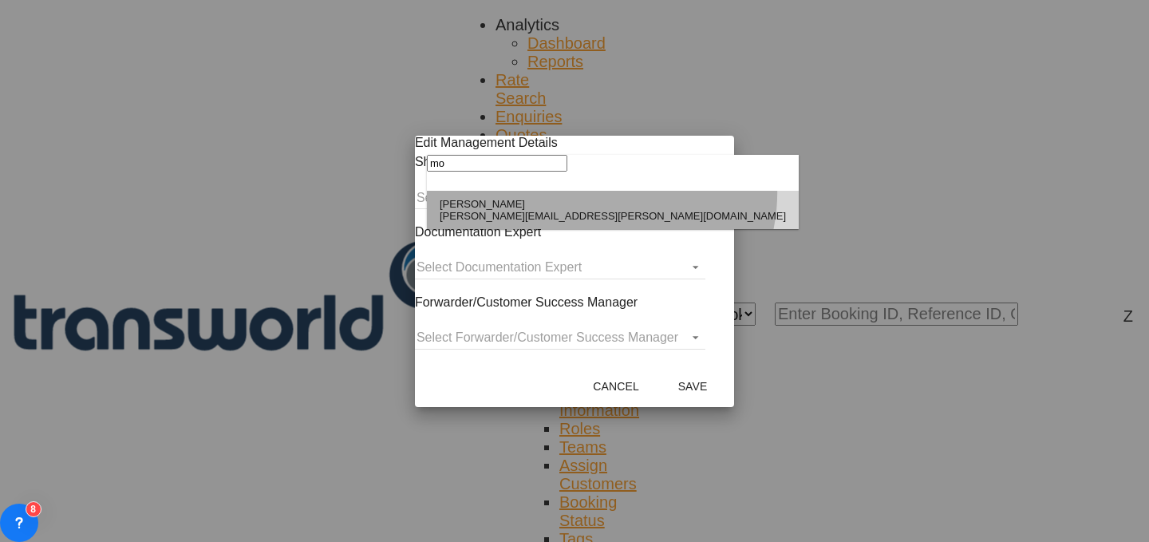
click at [600, 194] on md-option "[PERSON_NAME] Shahil [EMAIL_ADDRESS][PERSON_NAME][DOMAIN_NAME]" at bounding box center [613, 210] width 372 height 38
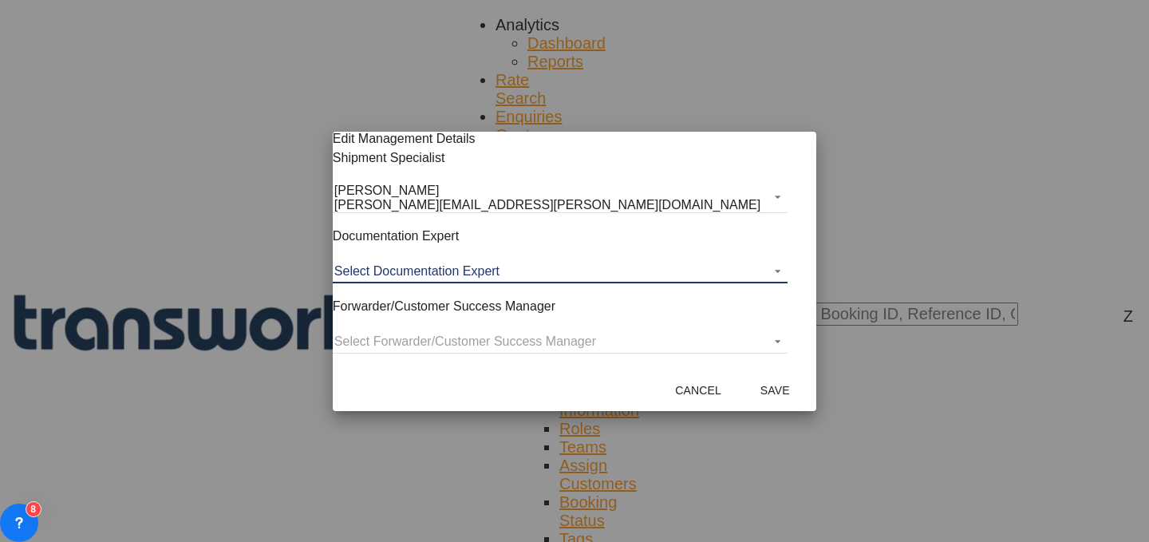
click at [562, 268] on md-select "Select Documentation Expert [PERSON_NAME] W [PERSON_NAME][EMAIL_ADDRESS][PERSON…" at bounding box center [560, 271] width 455 height 24
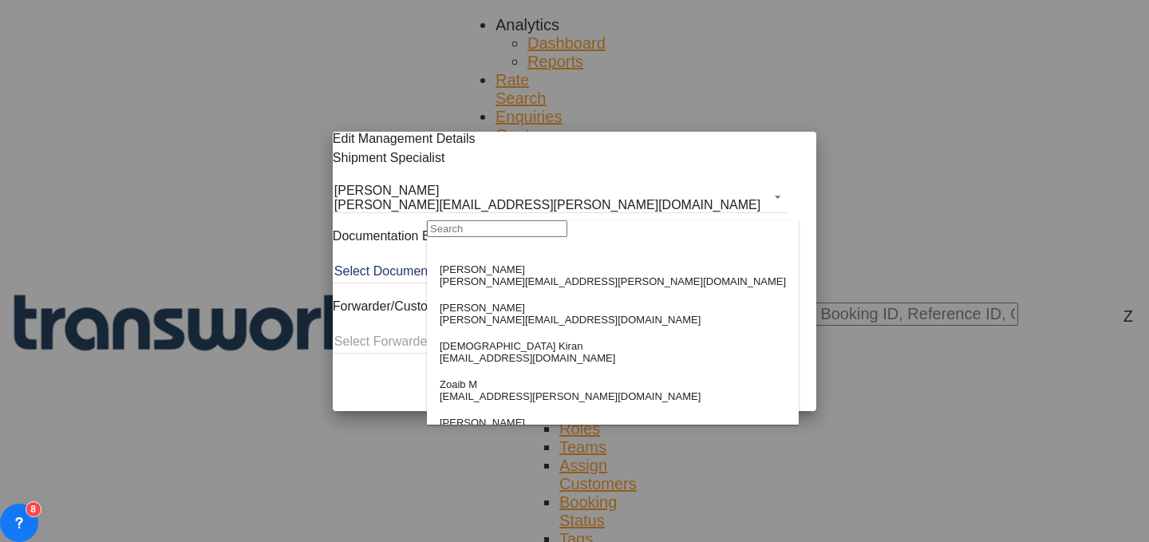
click at [567, 232] on input "search" at bounding box center [497, 228] width 140 height 17
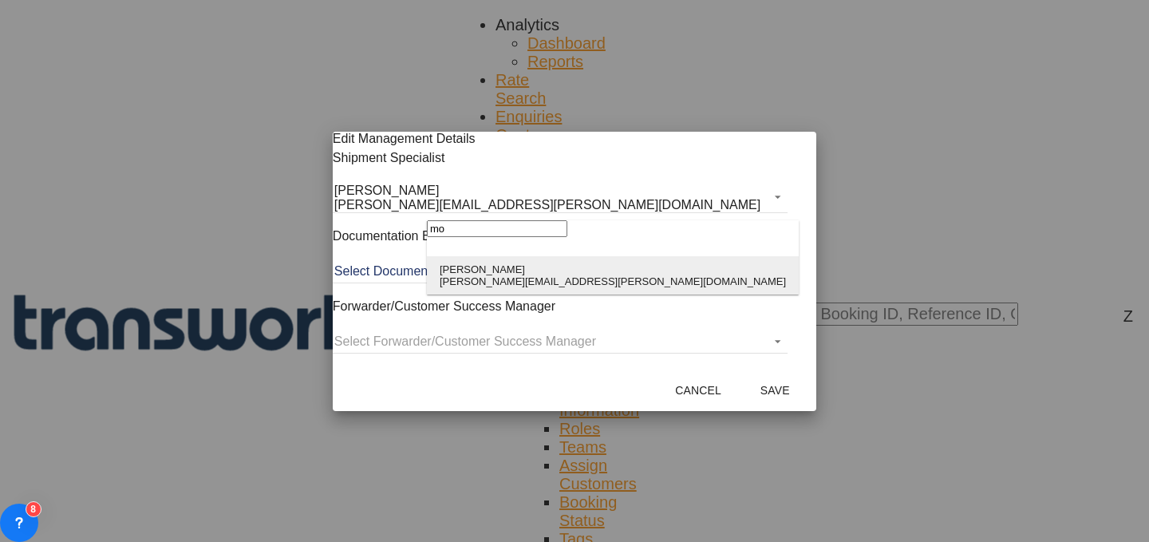
type input "mo"
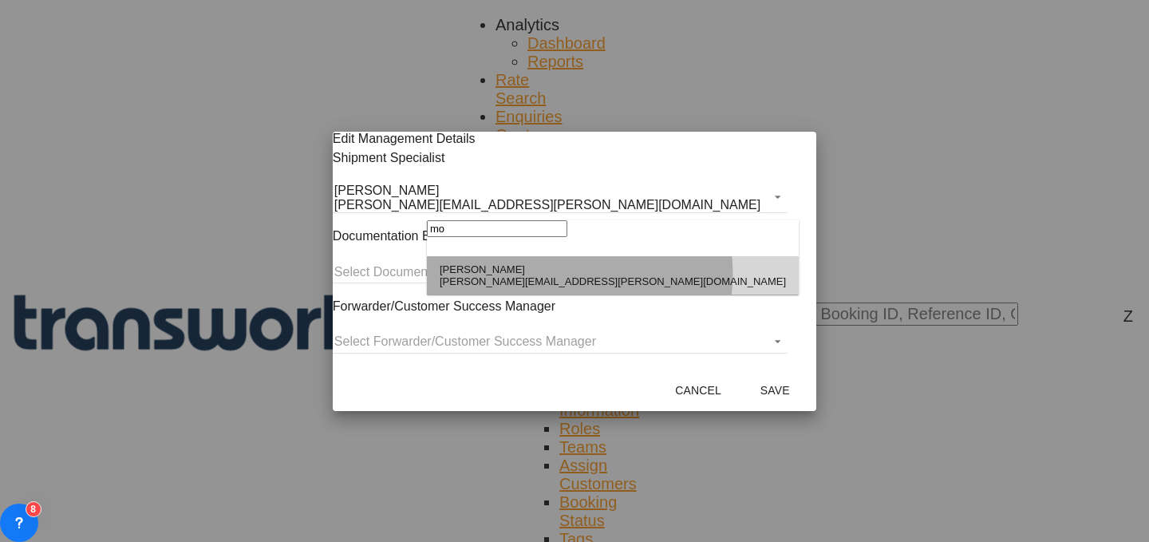
click at [561, 275] on div "[PERSON_NAME]" at bounding box center [613, 269] width 346 height 12
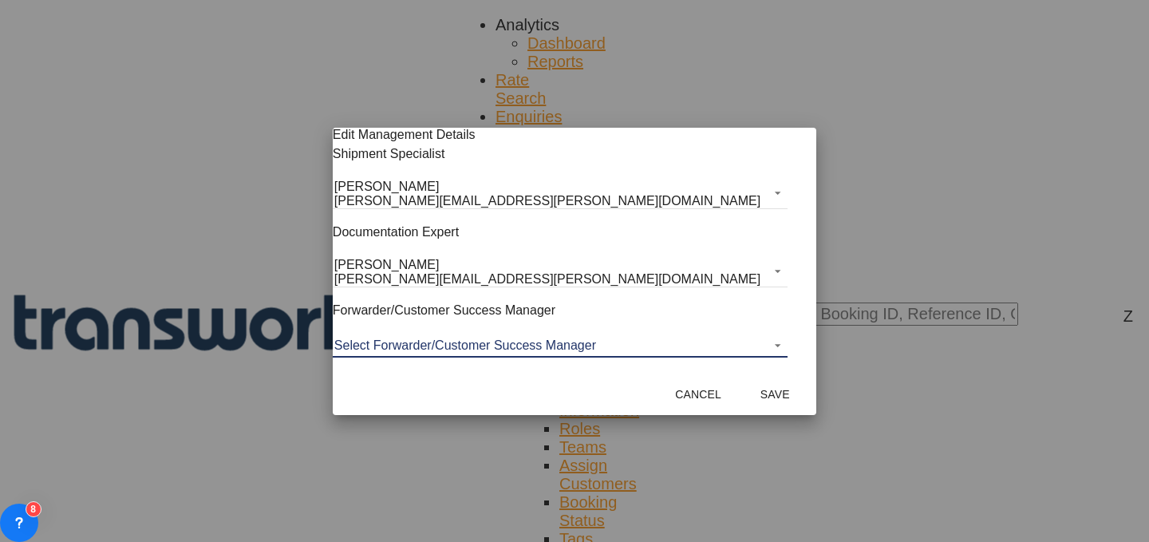
click at [547, 346] on md-select "Select Forwarder/Customer Success Manager [PERSON_NAME] [PERSON_NAME][EMAIL_ADD…" at bounding box center [560, 345] width 455 height 24
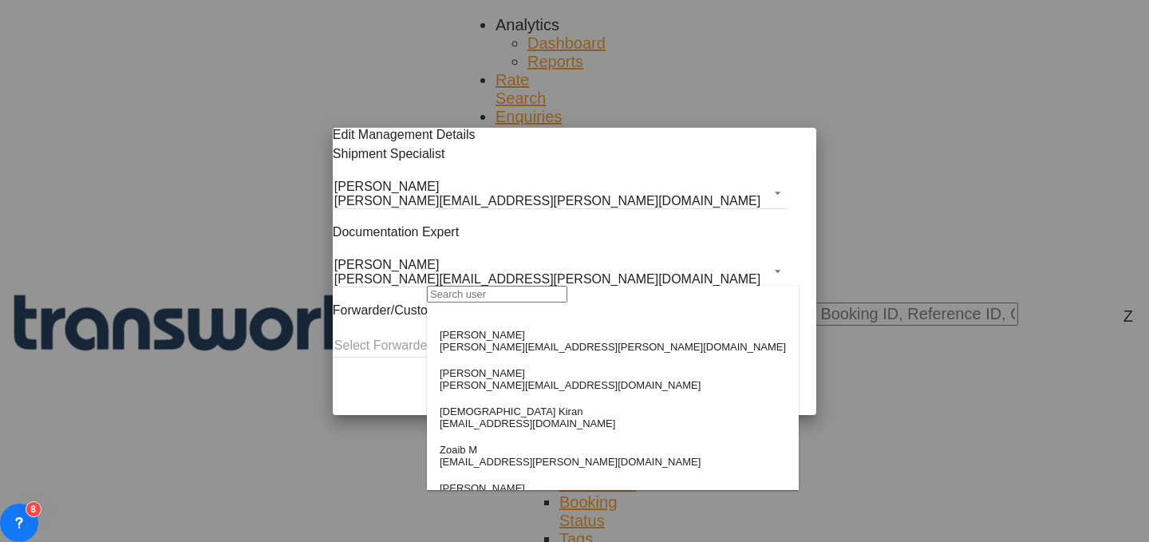
click at [567, 302] on input "search" at bounding box center [497, 294] width 140 height 17
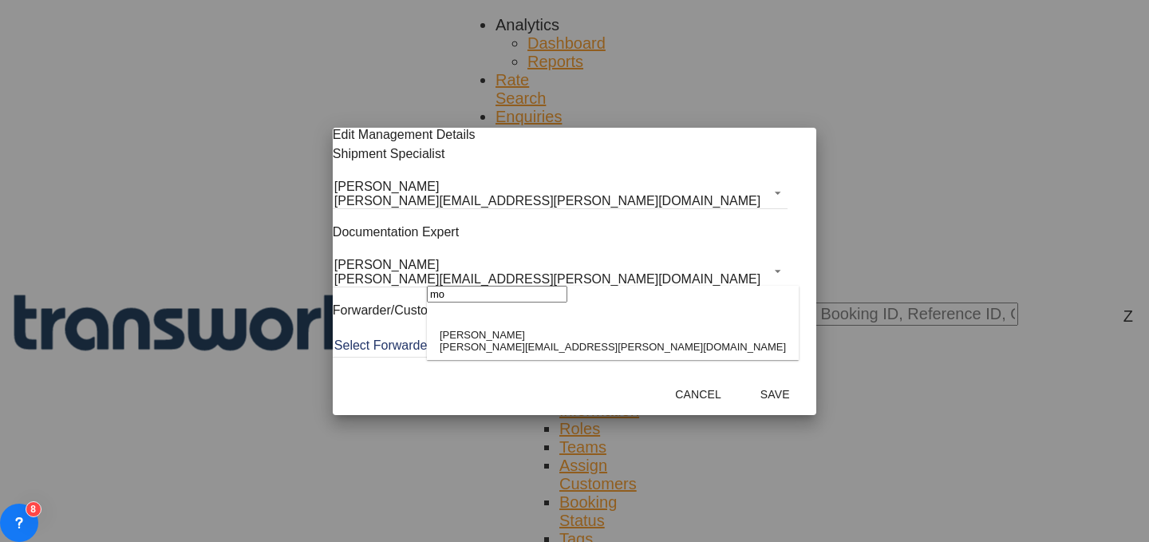
type input "m"
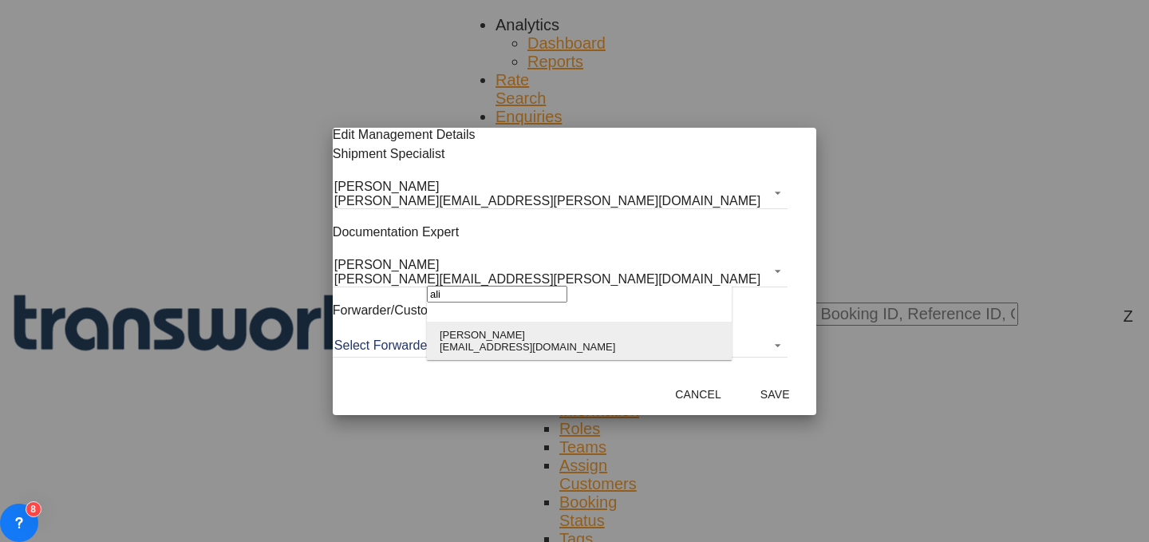
type input "ali"
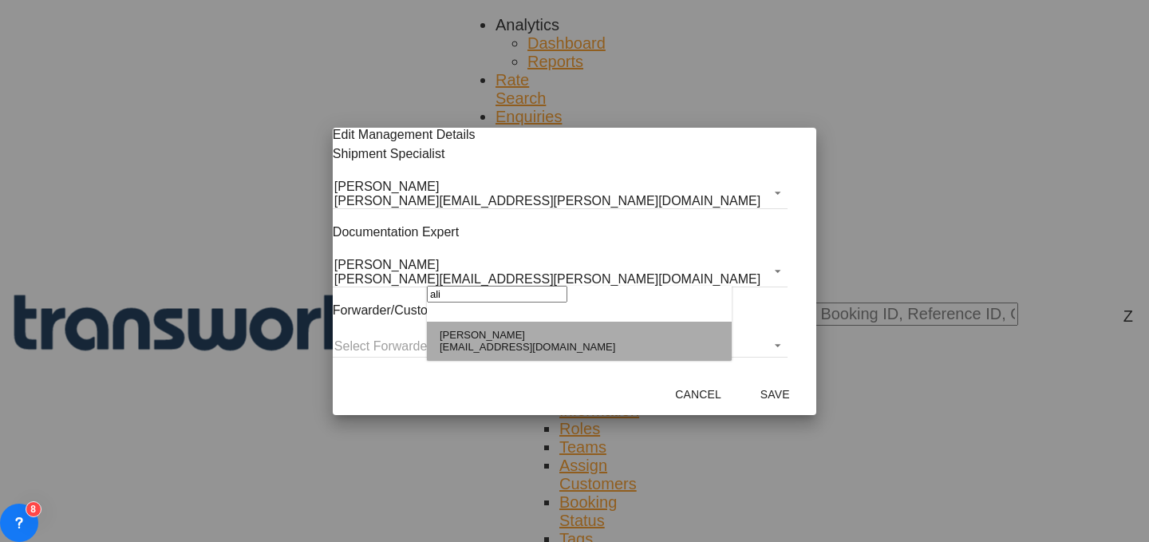
click at [591, 348] on md-option "[PERSON_NAME] [PERSON_NAME][EMAIL_ADDRESS][DOMAIN_NAME]" at bounding box center [579, 341] width 305 height 38
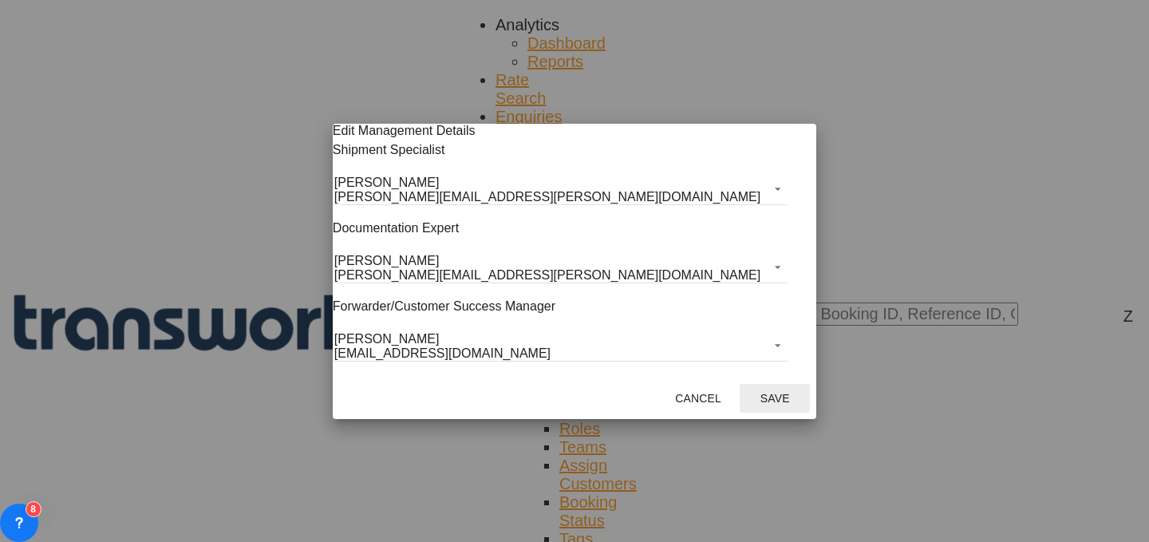
click at [740, 403] on button "Save" at bounding box center [775, 398] width 70 height 29
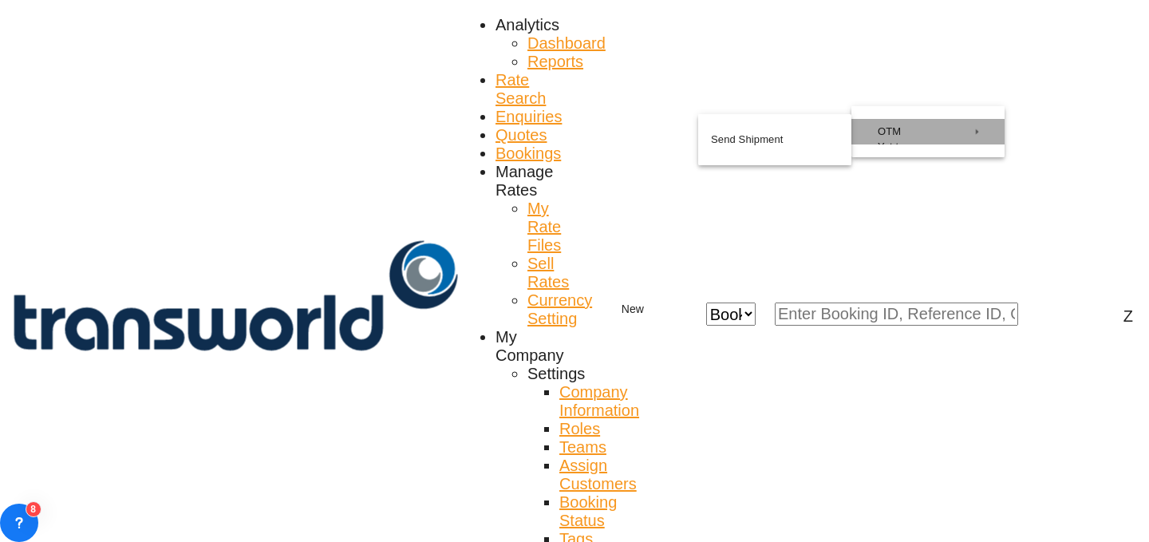
click at [925, 142] on div "Yet to sync" at bounding box center [929, 152] width 103 height 36
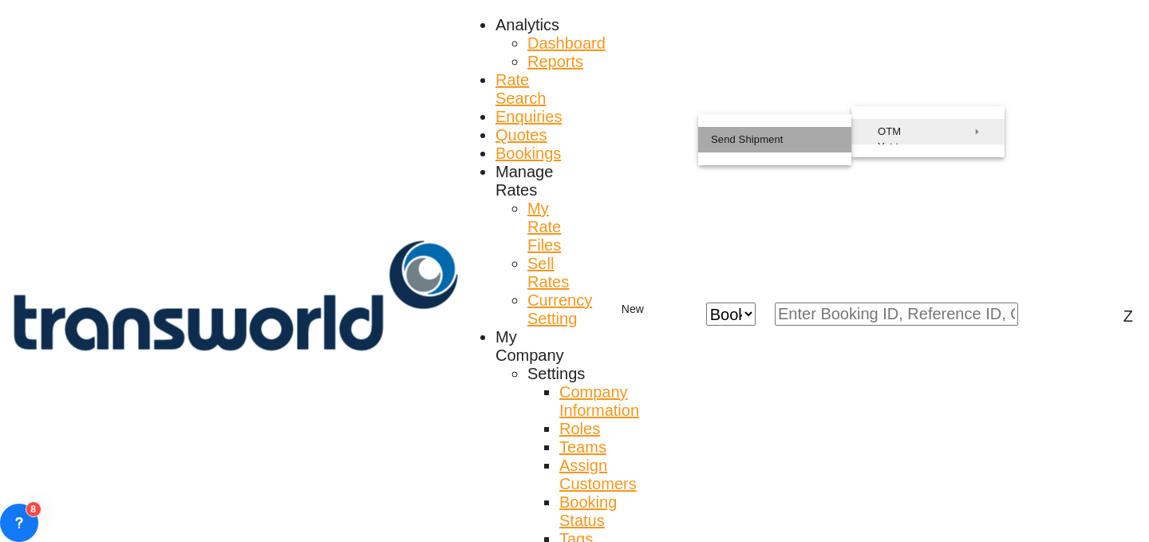
click at [751, 148] on span "Send Shipment" at bounding box center [747, 140] width 73 height 26
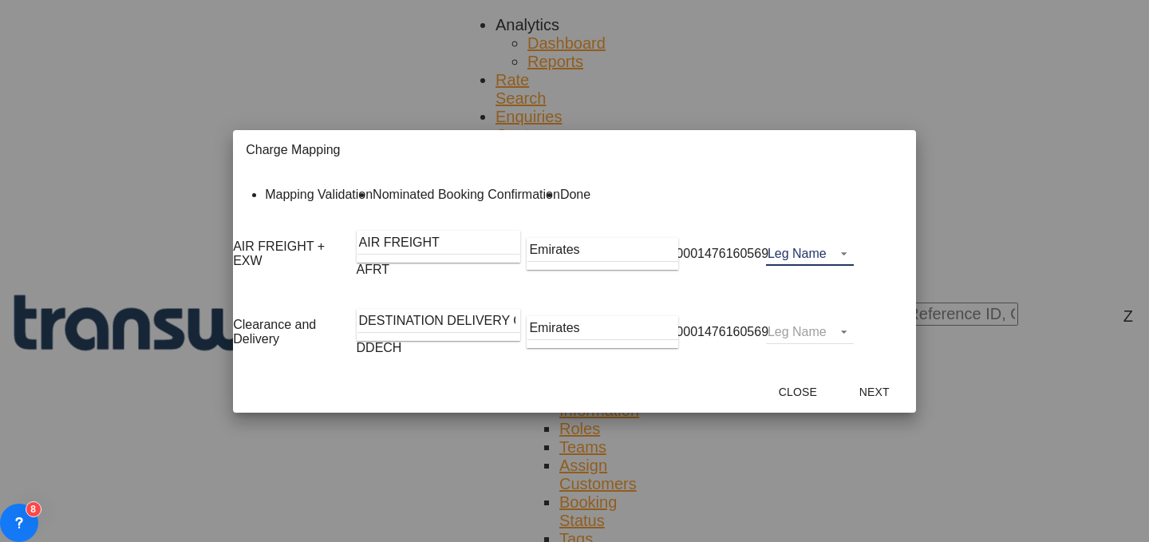
click at [854, 266] on md-select "Leg Name HANDLING ORIGIN HANDLING DESTINATION OTHERS TL PICK UP CUSTOMS ORIGIN …" at bounding box center [810, 254] width 88 height 24
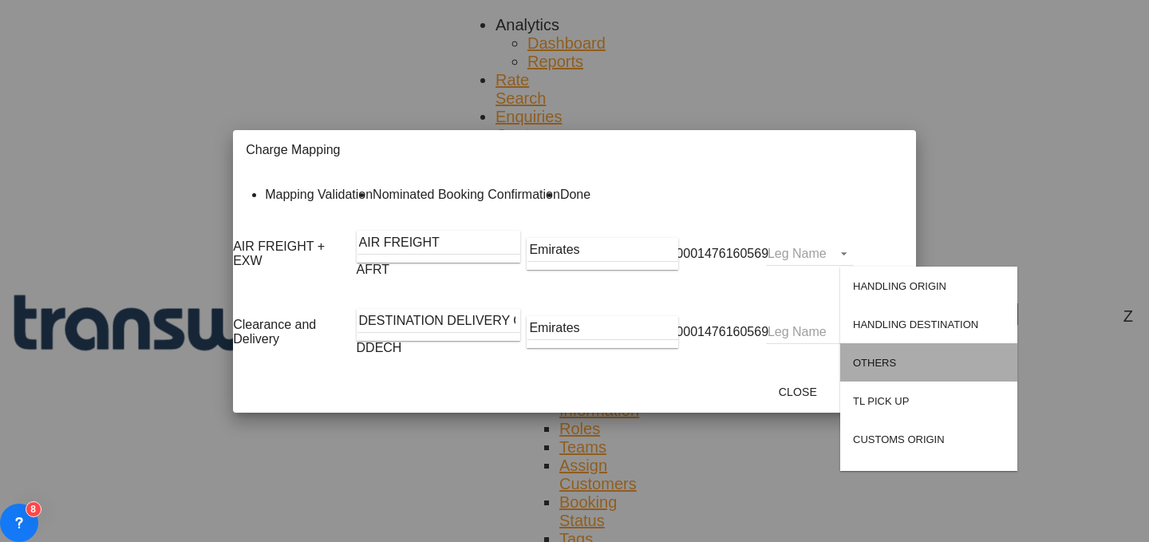
click at [937, 349] on md-option "OTHERS" at bounding box center [928, 362] width 177 height 38
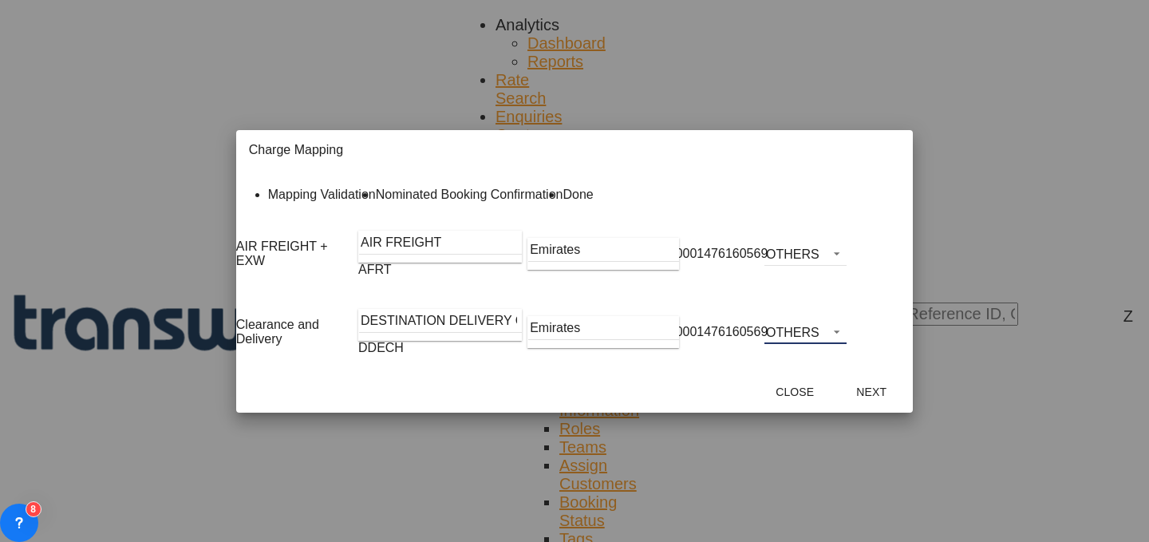
click at [819, 339] on span "OTHERS" at bounding box center [792, 333] width 53 height 14
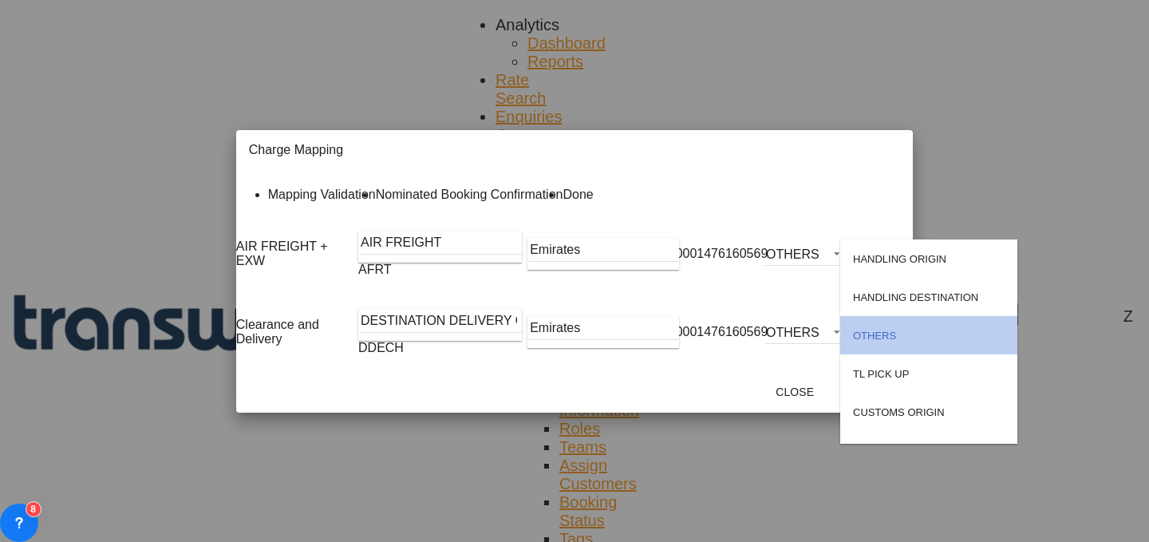
click at [953, 333] on md-option "OTHERS" at bounding box center [928, 335] width 177 height 38
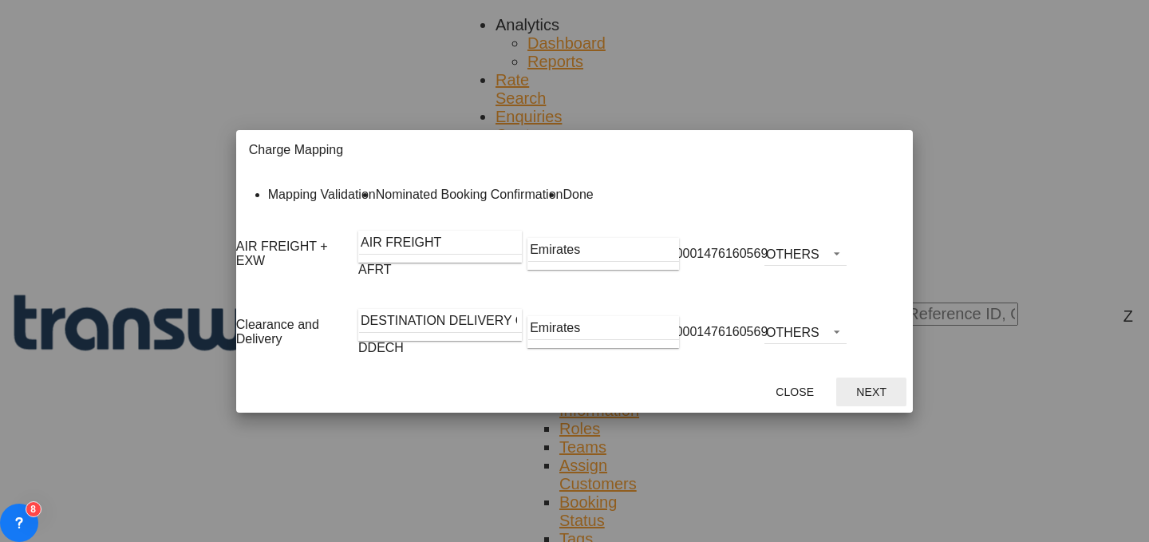
click at [906, 403] on button "Next" at bounding box center [871, 391] width 70 height 29
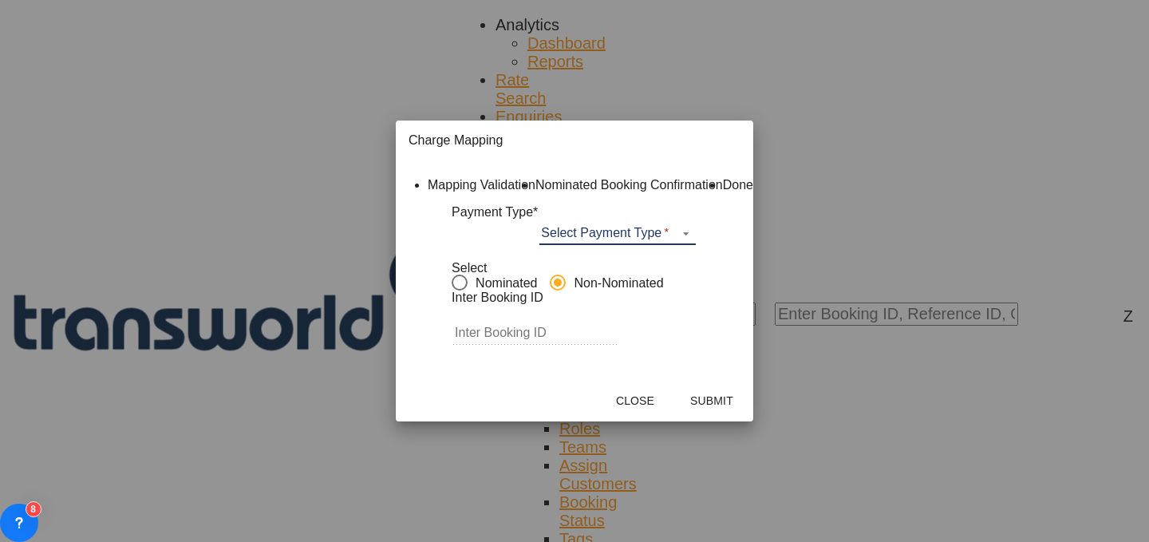
click at [660, 243] on md-select "Select Payment Type COLLECT PREPAID" at bounding box center [617, 233] width 156 height 24
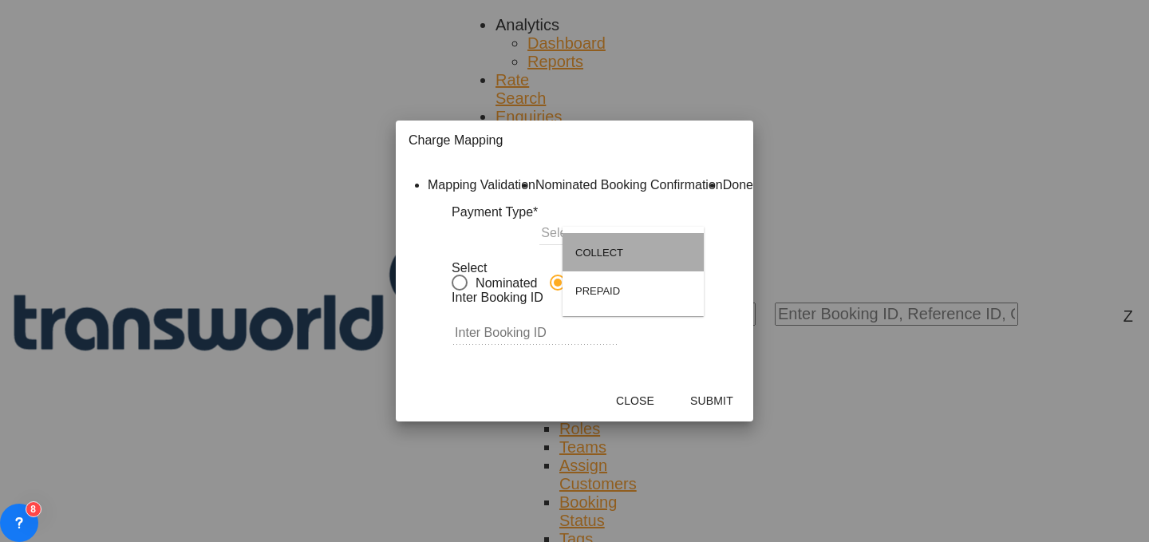
click at [666, 254] on md-option "COLLECT" at bounding box center [632, 252] width 141 height 38
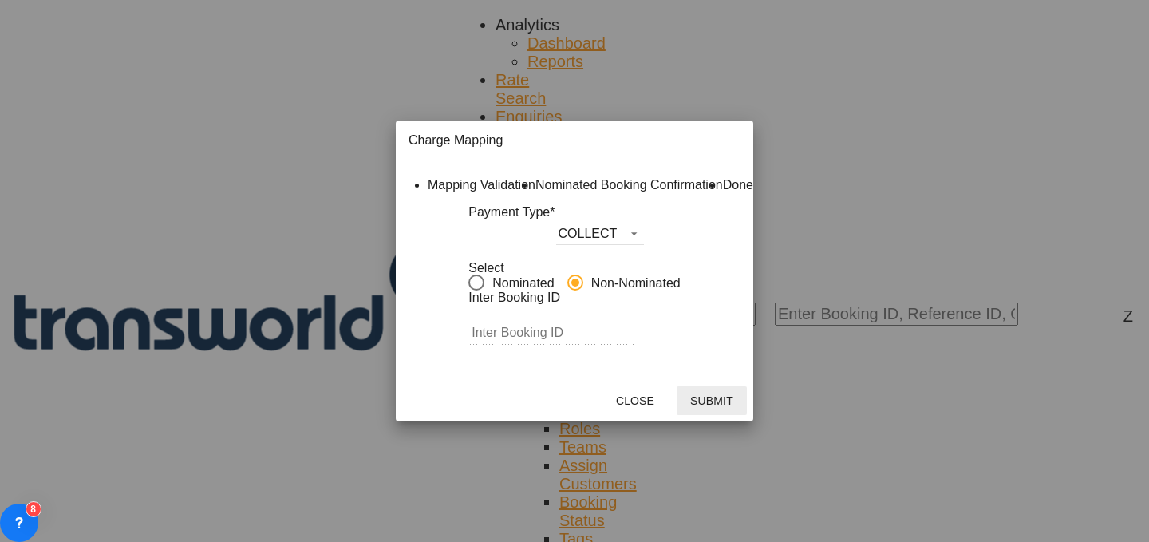
click at [747, 415] on button "Submit" at bounding box center [712, 400] width 70 height 29
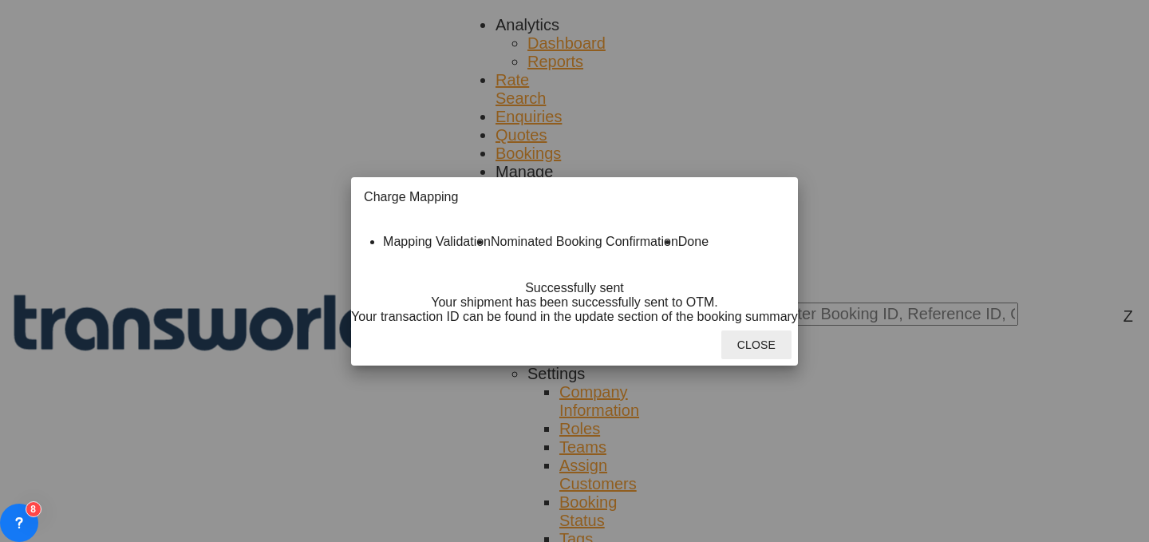
click at [791, 359] on button "Close" at bounding box center [756, 344] width 70 height 29
